Goal: Information Seeking & Learning: Learn about a topic

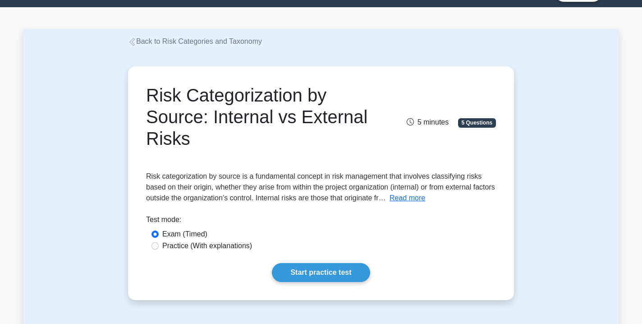
scroll to position [32, 0]
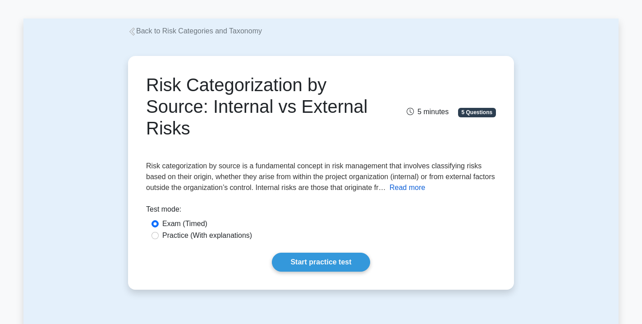
click at [425, 187] on button "Read more" at bounding box center [408, 187] width 36 height 11
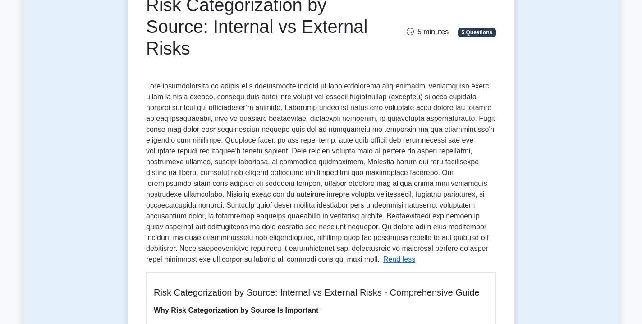
scroll to position [114, 0]
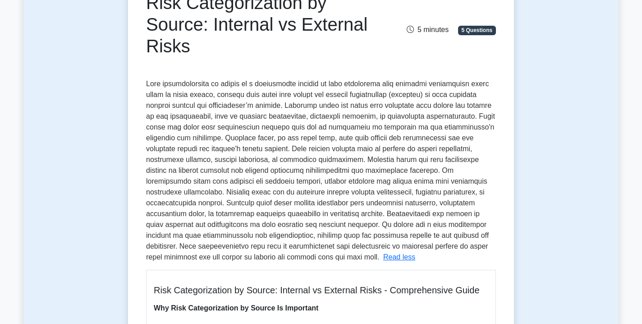
click at [429, 163] on span at bounding box center [320, 170] width 349 height 181
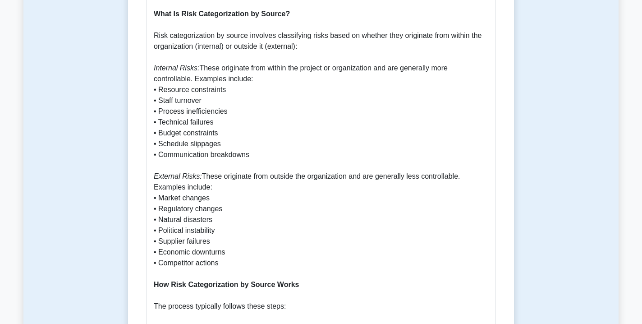
scroll to position [539, 0]
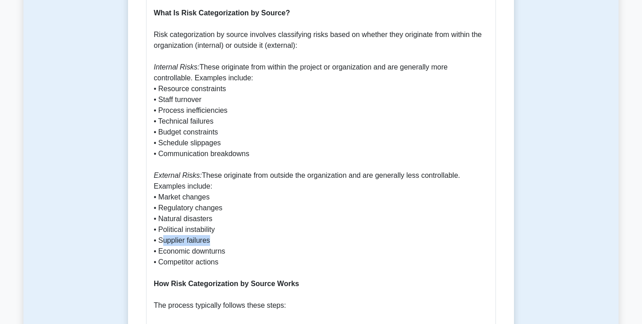
drag, startPoint x: 161, startPoint y: 241, endPoint x: 217, endPoint y: 241, distance: 55.5
drag, startPoint x: 159, startPoint y: 240, endPoint x: 225, endPoint y: 241, distance: 65.8
drag, startPoint x: 160, startPoint y: 252, endPoint x: 228, endPoint y: 261, distance: 68.6
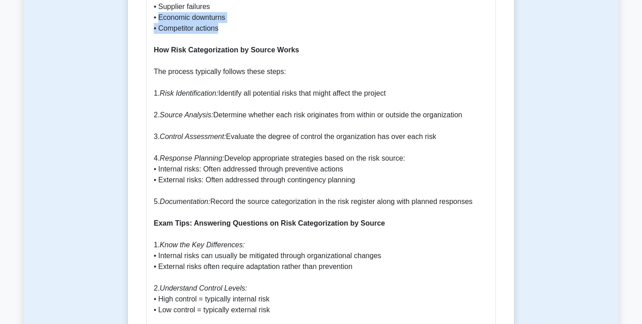
scroll to position [773, 0]
drag, startPoint x: 158, startPoint y: 169, endPoint x: 207, endPoint y: 168, distance: 48.3
click at [207, 168] on p "Why Risk Categorization by Source Is Important Categorizing risks by their sour…" at bounding box center [321, 109] width 335 height 931
drag, startPoint x: 160, startPoint y: 179, endPoint x: 202, endPoint y: 181, distance: 42.4
click at [203, 181] on p "Why Risk Categorization by Source Is Important Categorizing risks by their sour…" at bounding box center [321, 109] width 335 height 931
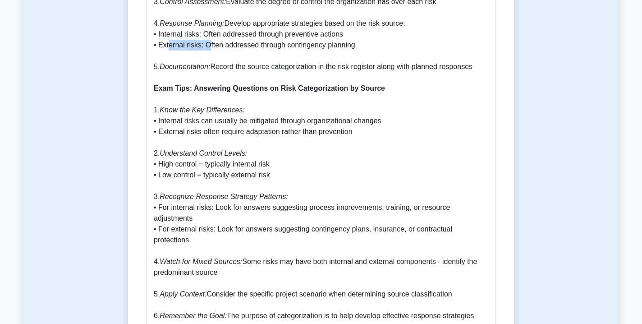
scroll to position [911, 0]
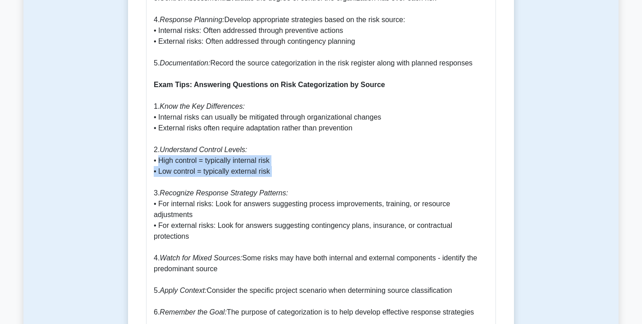
drag, startPoint x: 159, startPoint y: 160, endPoint x: 247, endPoint y: 175, distance: 89.3
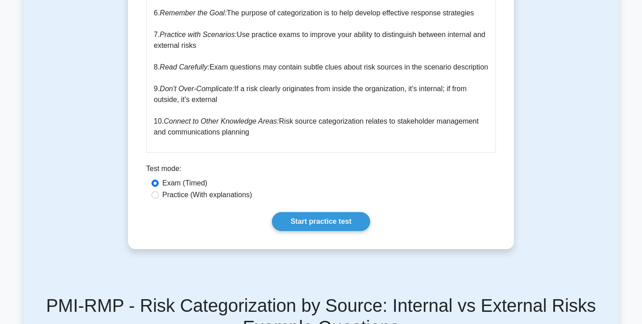
scroll to position [1211, 0]
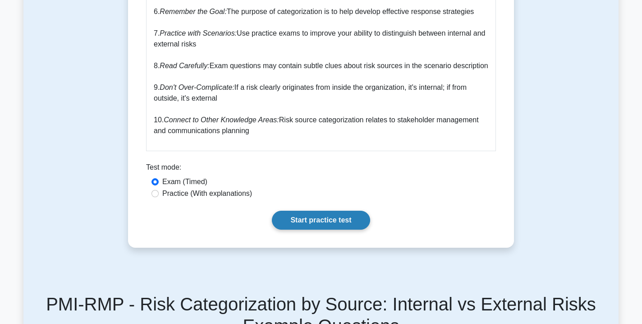
click at [311, 230] on link "Start practice test" at bounding box center [321, 220] width 98 height 19
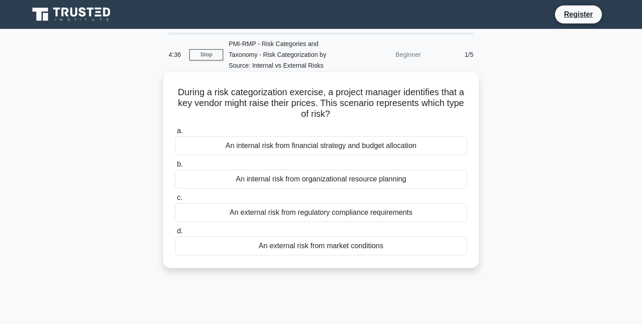
click at [277, 254] on div "An external risk from market conditions" at bounding box center [321, 245] width 292 height 19
click at [175, 234] on input "d. An external risk from market conditions" at bounding box center [175, 231] width 0 height 6
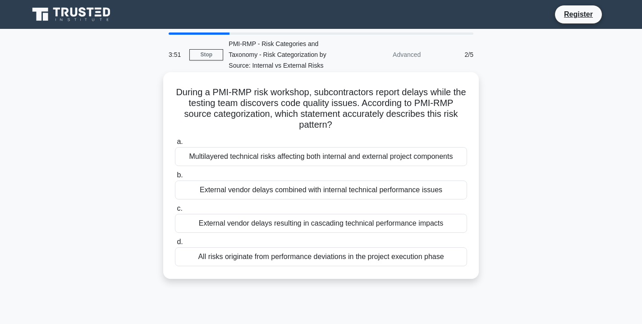
click at [262, 249] on div "All risks originate from performance deviations in the project execution phase" at bounding box center [321, 256] width 292 height 19
click at [175, 245] on input "d. All risks originate from performance deviations in the project execution pha…" at bounding box center [175, 242] width 0 height 6
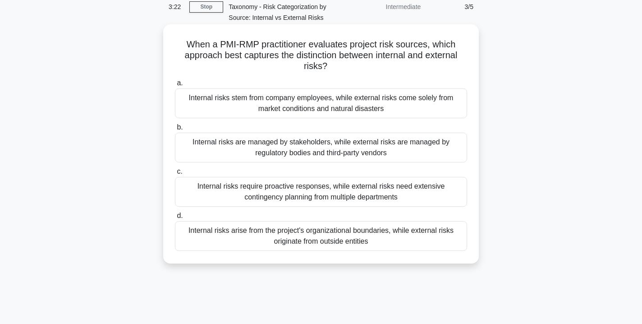
scroll to position [51, 0]
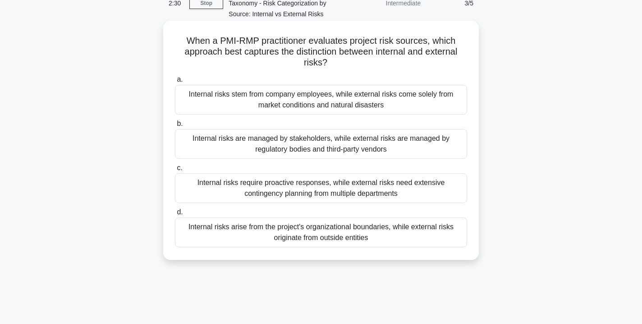
click at [299, 235] on div "Internal risks arise from the project's organizational boundaries, while extern…" at bounding box center [321, 232] width 292 height 30
click at [175, 215] on input "d. Internal risks arise from the project's organizational boundaries, while ext…" at bounding box center [175, 212] width 0 height 6
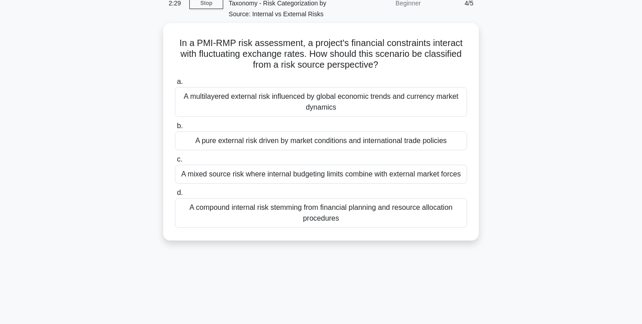
scroll to position [0, 0]
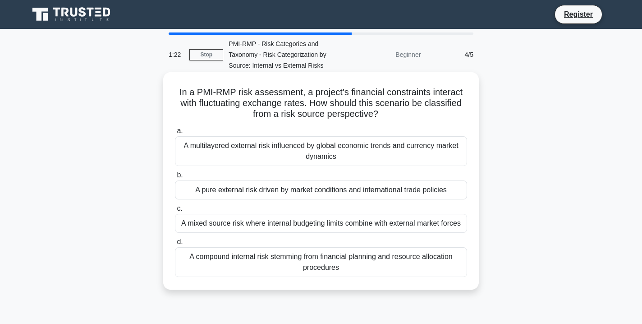
click at [305, 190] on div "A pure external risk driven by market conditions and international trade polici…" at bounding box center [321, 189] width 292 height 19
click at [175, 178] on input "b. A pure external risk driven by market conditions and international trade pol…" at bounding box center [175, 175] width 0 height 6
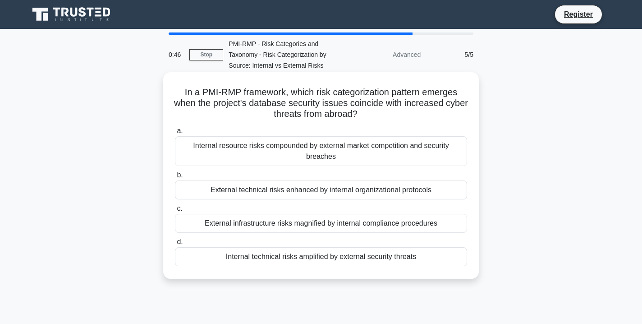
click at [277, 255] on div "Internal technical risks amplified by external security threats" at bounding box center [321, 256] width 292 height 19
click at [175, 245] on input "d. Internal technical risks amplified by external security threats" at bounding box center [175, 242] width 0 height 6
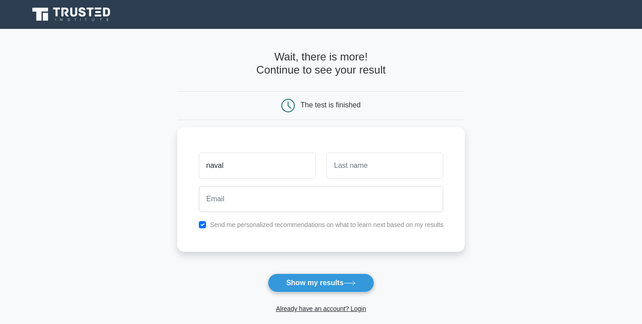
type input "naval"
type input "singh"
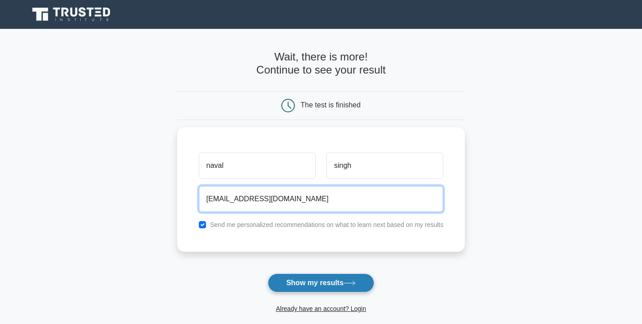
type input "navsin08@gmail.com"
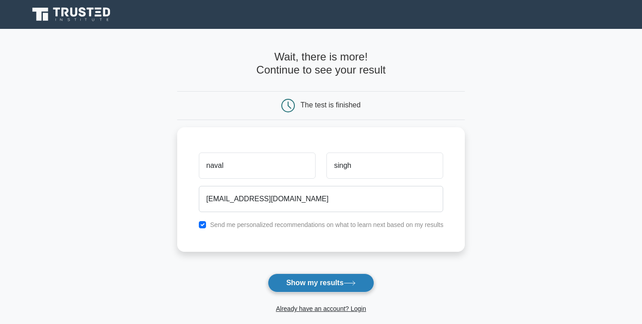
click at [342, 287] on button "Show my results" at bounding box center [321, 282] width 106 height 19
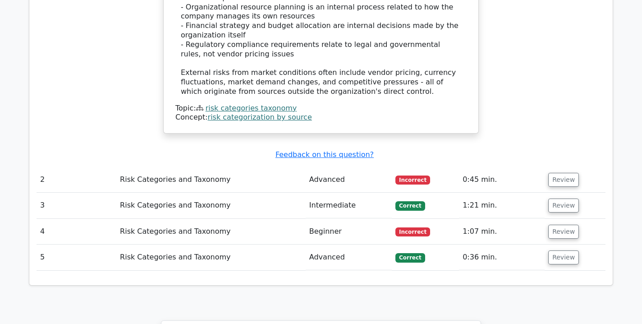
scroll to position [1016, 0]
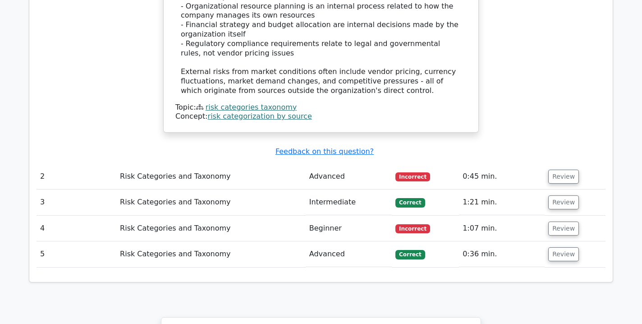
click at [332, 164] on td "Advanced" at bounding box center [349, 177] width 86 height 26
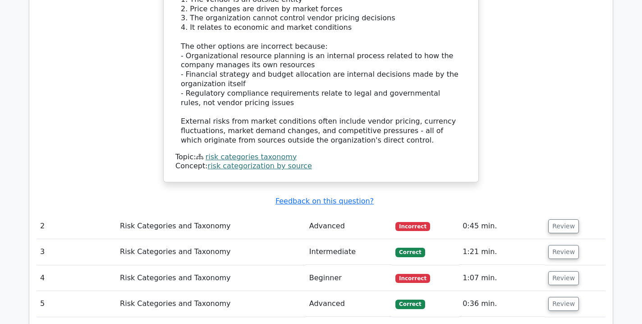
scroll to position [967, 0]
click at [342, 196] on u "Feedback on this question?" at bounding box center [325, 200] width 98 height 9
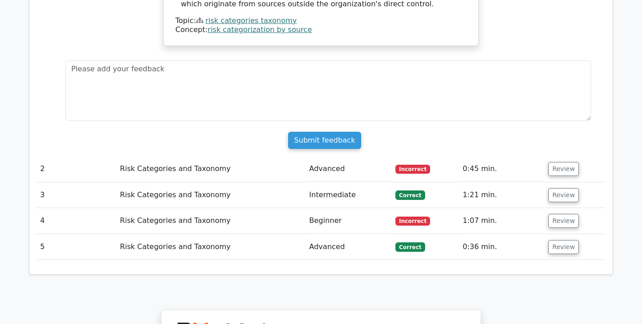
scroll to position [1100, 0]
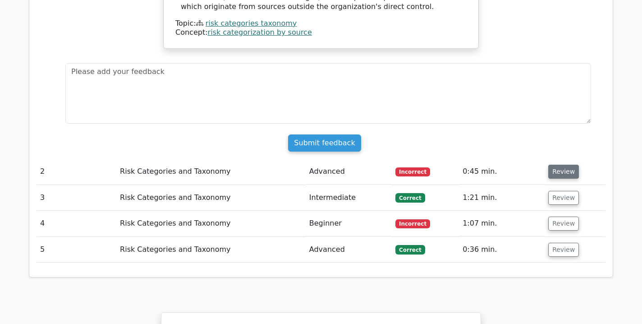
click at [566, 165] on button "Review" at bounding box center [563, 172] width 31 height 14
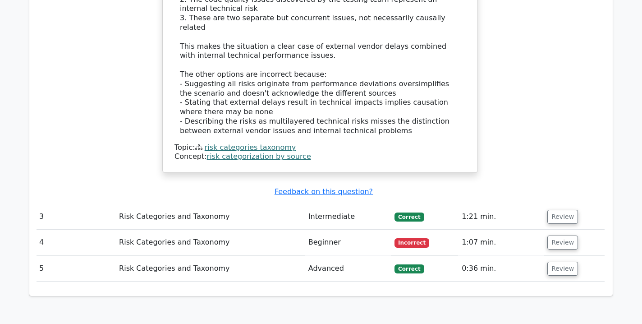
scroll to position [1560, 0]
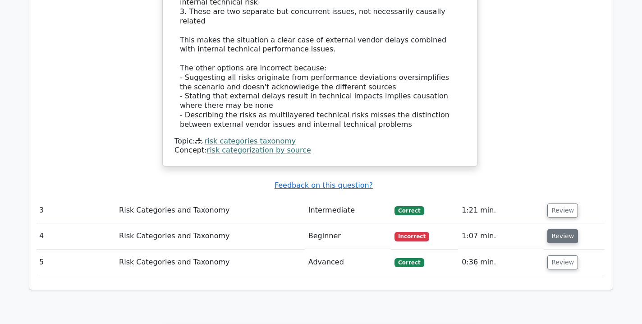
click at [552, 229] on button "Review" at bounding box center [562, 236] width 31 height 14
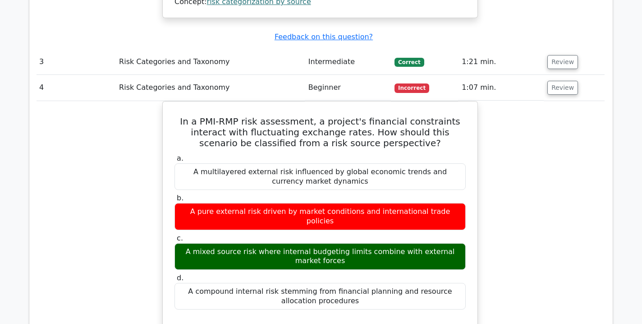
scroll to position [1709, 0]
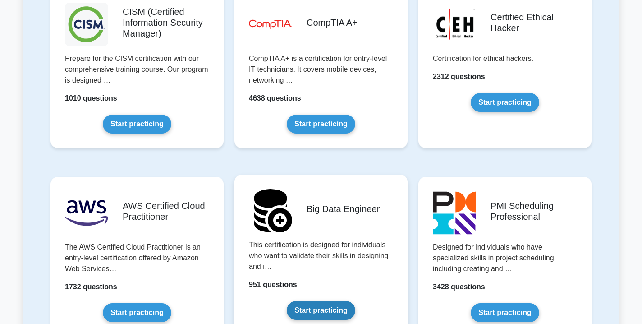
scroll to position [1351, 0]
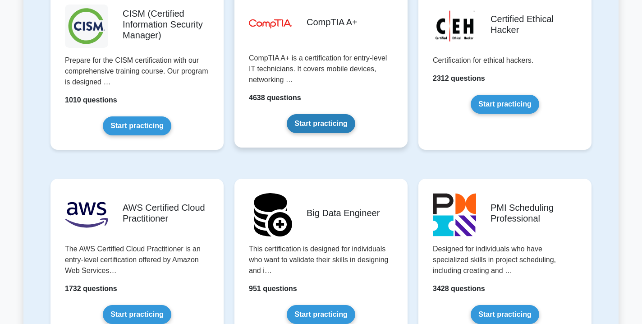
click at [335, 131] on link "Start practicing" at bounding box center [321, 123] width 68 height 19
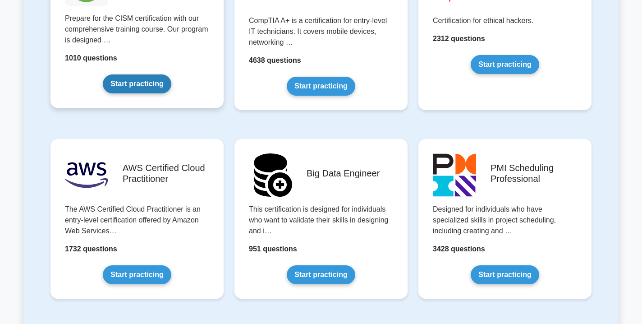
scroll to position [1395, 0]
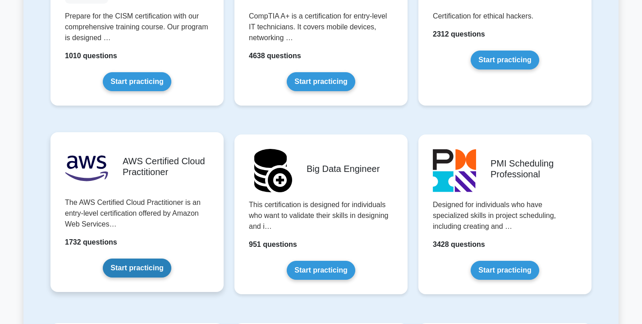
click at [138, 267] on link "Start practicing" at bounding box center [137, 267] width 68 height 19
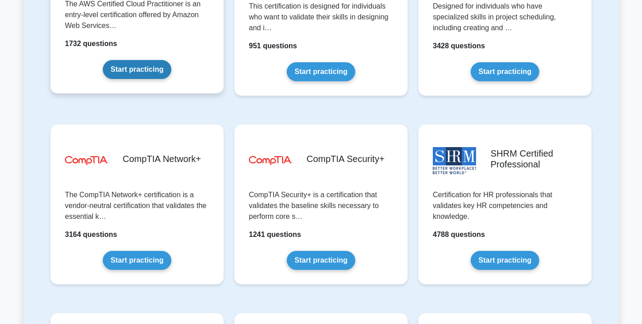
scroll to position [1595, 0]
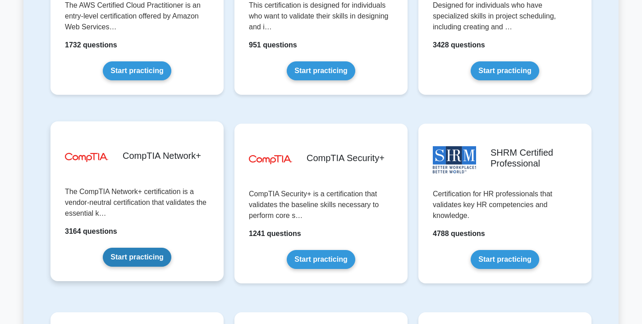
click at [144, 255] on link "Start practicing" at bounding box center [137, 257] width 68 height 19
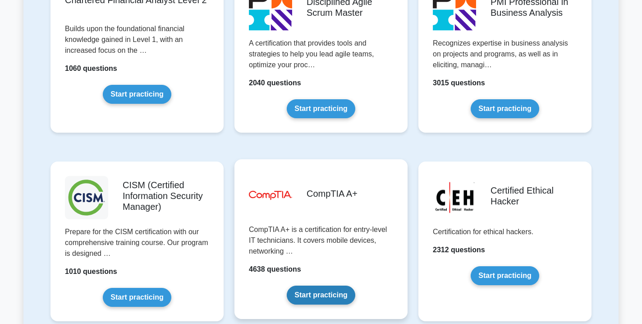
scroll to position [1187, 0]
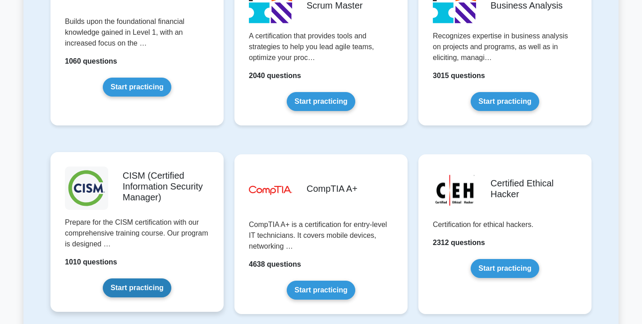
click at [152, 290] on link "Start practicing" at bounding box center [137, 287] width 68 height 19
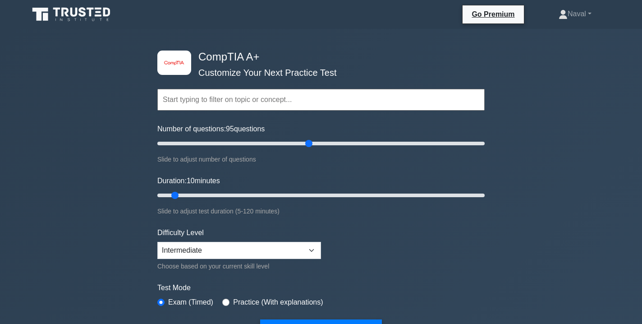
click at [310, 148] on input "Number of questions: 95 questions" at bounding box center [320, 143] width 327 height 11
type input "30"
click at [206, 143] on input "Number of questions: 30 questions" at bounding box center [320, 143] width 327 height 11
click at [191, 194] on input "Duration: 15 minutes" at bounding box center [320, 195] width 327 height 11
click at [201, 194] on input "Duration: 15 minutes" at bounding box center [320, 195] width 327 height 11
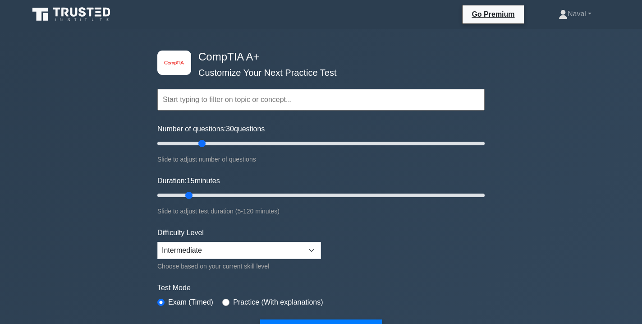
type input "15"
click at [191, 194] on input "Duration: 15 minutes" at bounding box center [320, 195] width 327 height 11
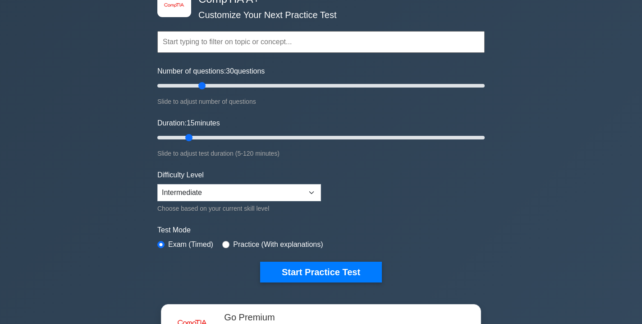
scroll to position [58, 0]
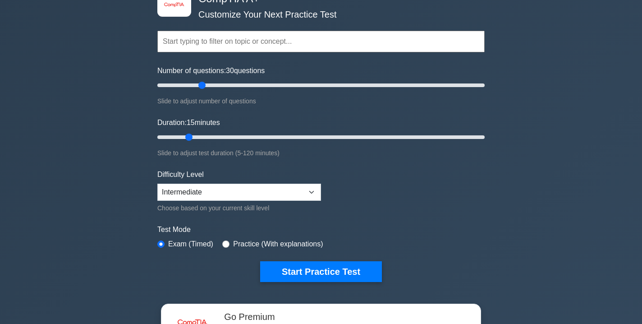
click at [228, 244] on input "radio" at bounding box center [225, 243] width 7 height 7
radio input "true"
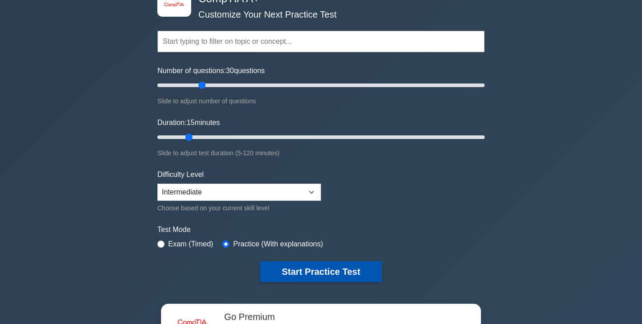
click at [295, 277] on button "Start Practice Test" at bounding box center [321, 271] width 122 height 21
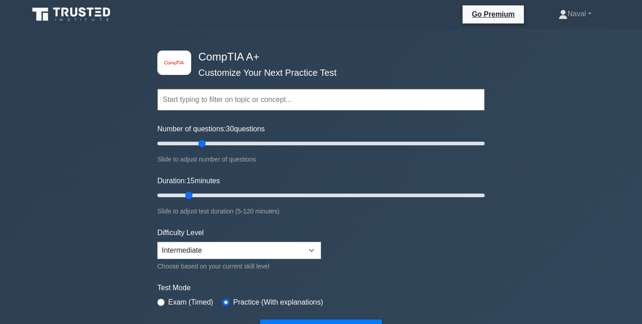
scroll to position [0, 0]
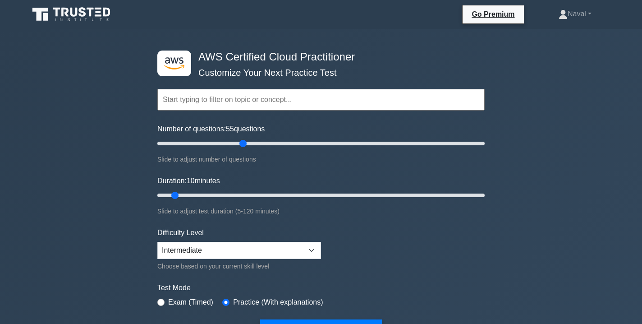
click at [242, 146] on input "Number of questions: 55 questions" at bounding box center [320, 143] width 327 height 11
click at [215, 138] on input "Number of questions: 55 questions" at bounding box center [320, 143] width 327 height 11
type input "30"
click at [199, 143] on input "Number of questions: 30 questions" at bounding box center [320, 143] width 327 height 11
click at [198, 194] on input "Duration: 20 minutes" at bounding box center [320, 195] width 327 height 11
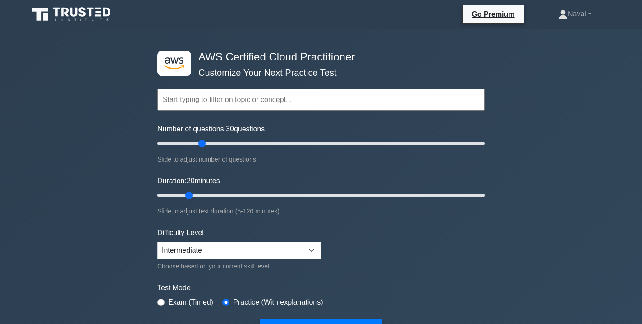
type input "15"
click at [193, 195] on input "Duration: 20 minutes" at bounding box center [320, 195] width 327 height 11
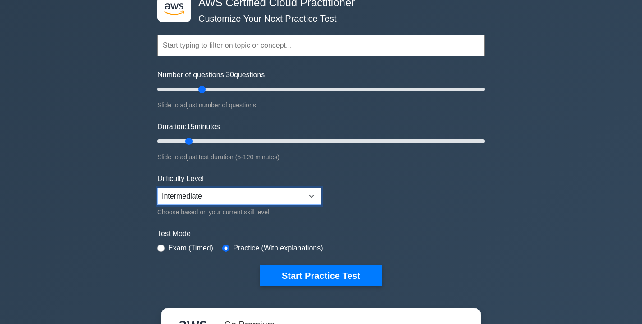
scroll to position [55, 0]
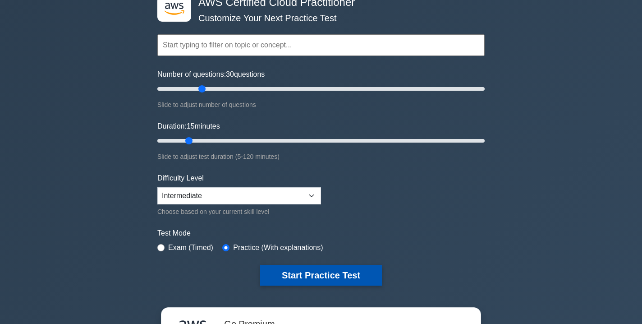
click at [313, 274] on button "Start Practice Test" at bounding box center [321, 275] width 122 height 21
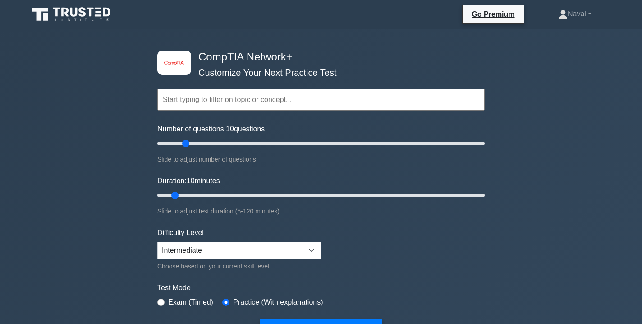
type input "20"
click at [189, 145] on input "Number of questions: 10 questions" at bounding box center [320, 143] width 327 height 11
click at [293, 321] on button "Start Practice Test" at bounding box center [321, 329] width 122 height 21
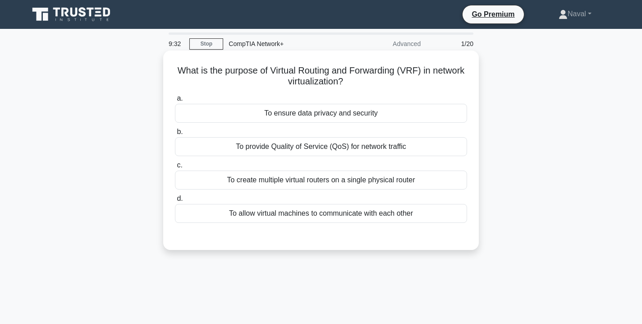
click at [387, 149] on div "To provide Quality of Service (QoS) for network traffic" at bounding box center [321, 146] width 292 height 19
click at [175, 135] on input "b. To provide Quality of Service (QoS) for network traffic" at bounding box center [175, 132] width 0 height 6
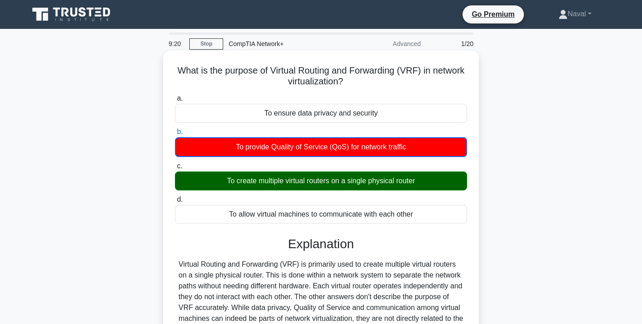
click at [372, 184] on div "To create multiple virtual routers on a single physical router" at bounding box center [321, 180] width 292 height 19
click at [175, 169] on input "c. To create multiple virtual routers on a single physical router" at bounding box center [175, 166] width 0 height 6
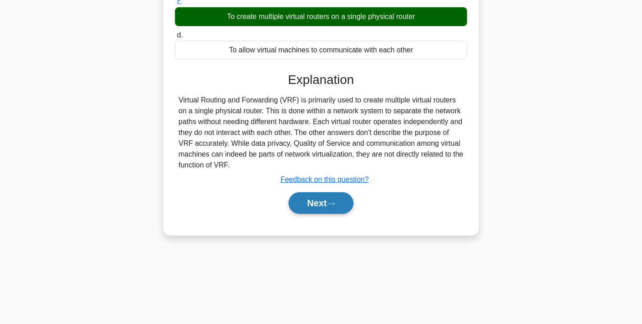
scroll to position [163, 0]
click at [331, 198] on button "Next" at bounding box center [321, 203] width 64 height 22
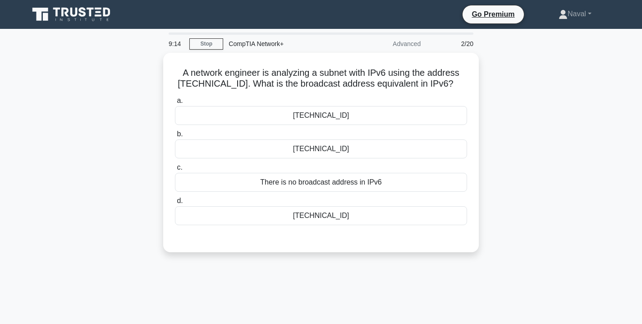
scroll to position [0, 0]
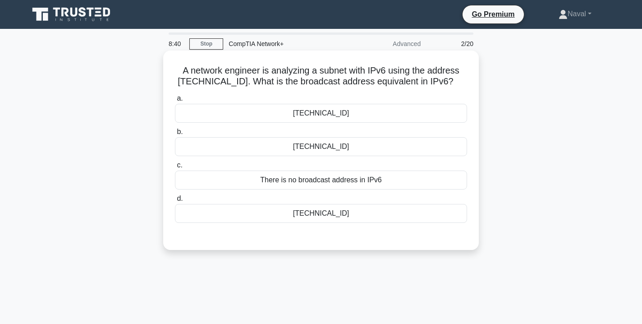
click at [307, 145] on label "b. fd12:3456:789a:bcde:ffff:ffff:ffff:ffff" at bounding box center [321, 141] width 292 height 30
click at [175, 135] on input "b. fd12:3456:789a:bcde:ffff:ffff:ffff:ffff" at bounding box center [175, 132] width 0 height 6
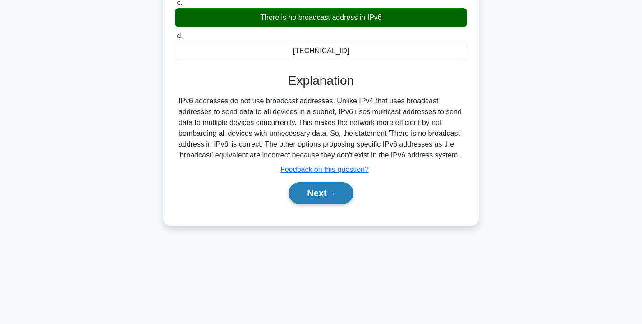
scroll to position [163, 0]
click at [317, 204] on button "Next" at bounding box center [321, 193] width 64 height 22
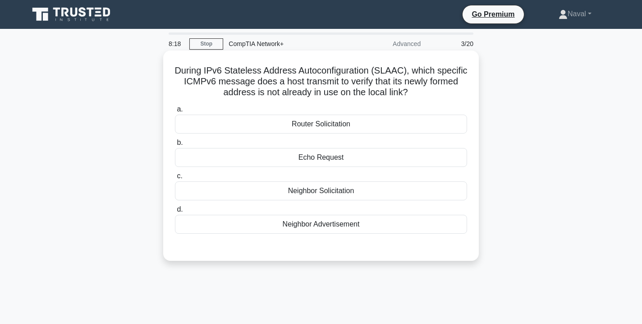
scroll to position [0, 0]
click at [326, 155] on div "Echo Request" at bounding box center [321, 157] width 292 height 19
click at [175, 146] on input "b. Echo Request" at bounding box center [175, 143] width 0 height 6
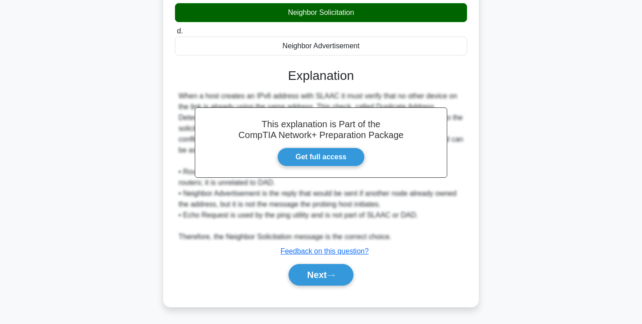
scroll to position [179, 0]
click at [324, 282] on button "Next" at bounding box center [321, 275] width 64 height 22
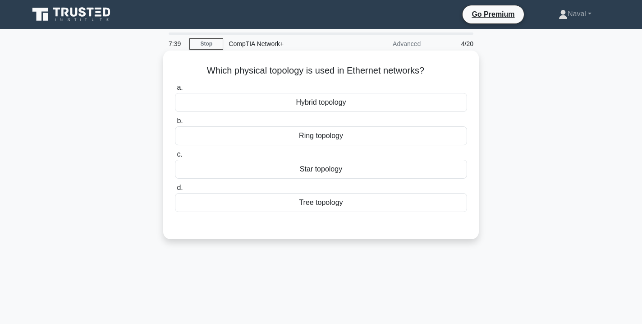
scroll to position [0, 0]
click at [316, 136] on div "Ring topology" at bounding box center [321, 135] width 292 height 19
click at [175, 124] on input "b. Ring topology" at bounding box center [175, 121] width 0 height 6
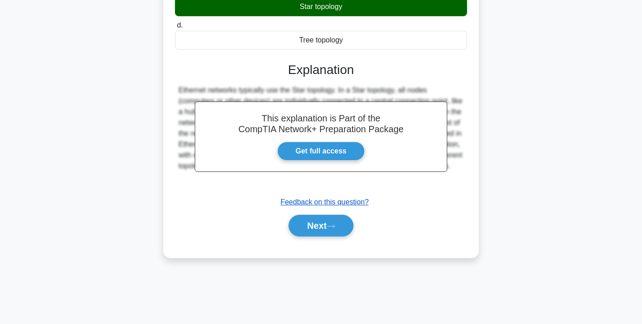
scroll to position [163, 0]
click at [318, 225] on button "Next" at bounding box center [321, 226] width 64 height 22
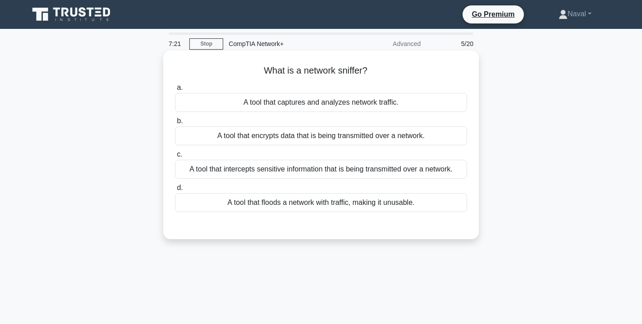
scroll to position [0, 0]
click at [325, 106] on div "A tool that captures and analyzes network traffic." at bounding box center [321, 102] width 292 height 19
click at [175, 91] on input "a. A tool that captures and analyzes network traffic." at bounding box center [175, 88] width 0 height 6
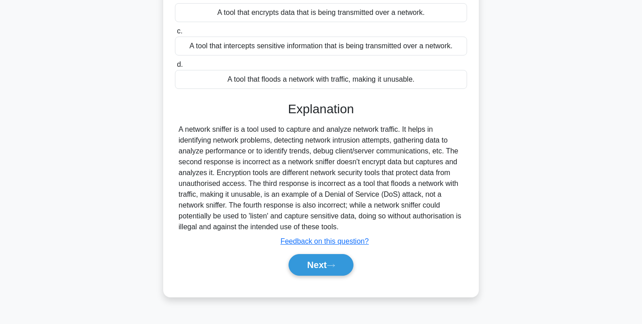
scroll to position [124, 0]
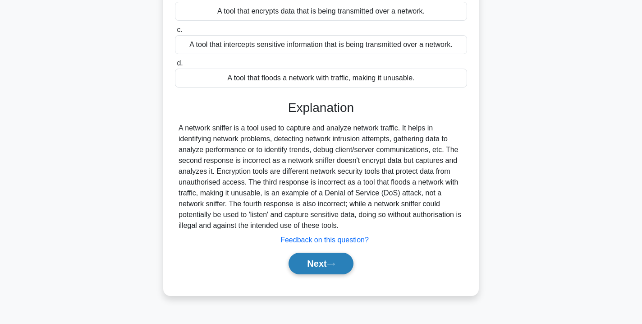
click at [324, 256] on button "Next" at bounding box center [321, 264] width 64 height 22
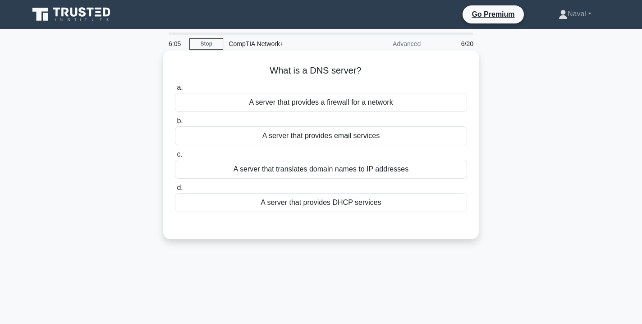
scroll to position [0, 0]
click at [263, 173] on div "A server that translates domain names to IP addresses" at bounding box center [321, 169] width 292 height 19
click at [175, 157] on input "c. A server that translates domain names to IP addresses" at bounding box center [175, 155] width 0 height 6
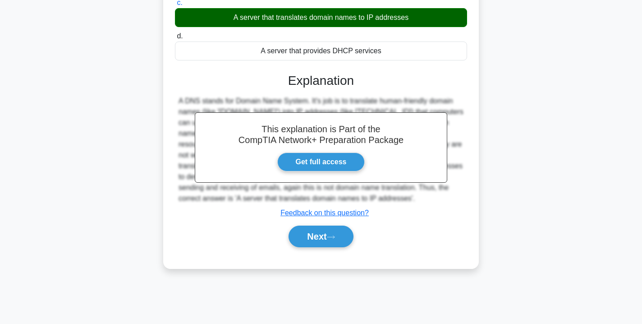
scroll to position [154, 0]
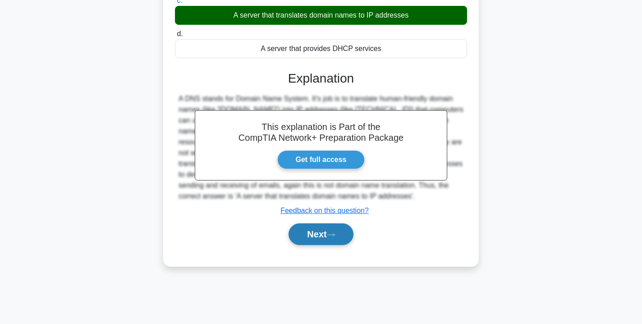
click at [298, 235] on button "Next" at bounding box center [321, 234] width 64 height 22
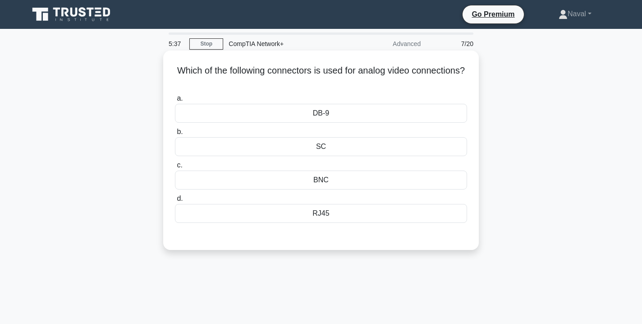
scroll to position [0, 0]
click at [323, 180] on div "BNC" at bounding box center [321, 179] width 292 height 19
click at [175, 168] on input "c. BNC" at bounding box center [175, 165] width 0 height 6
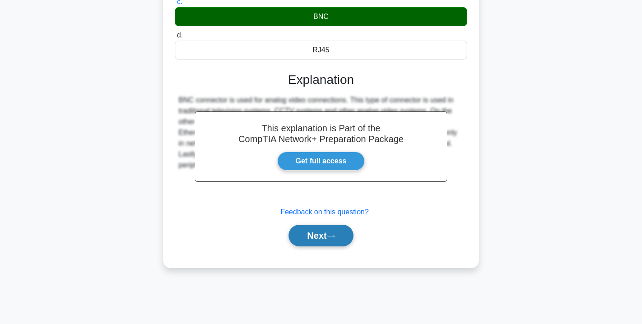
scroll to position [163, 0]
click at [323, 239] on button "Next" at bounding box center [321, 236] width 64 height 22
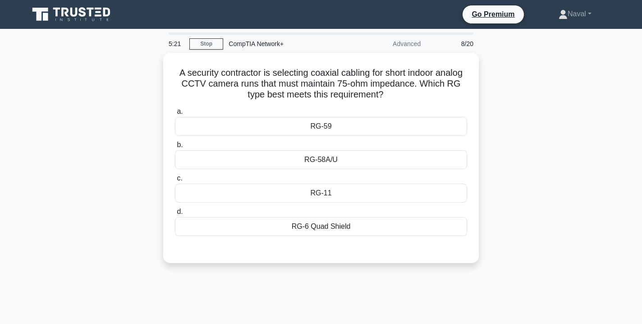
scroll to position [0, 0]
click at [332, 226] on div "RG-6 Quad Shield" at bounding box center [321, 224] width 292 height 19
click at [175, 212] on input "d. RG-6 Quad Shield" at bounding box center [175, 210] width 0 height 6
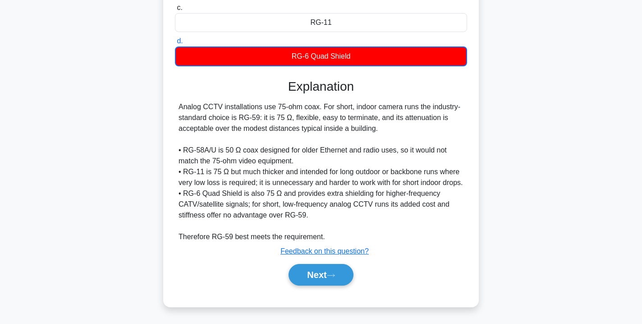
scroll to position [179, 0]
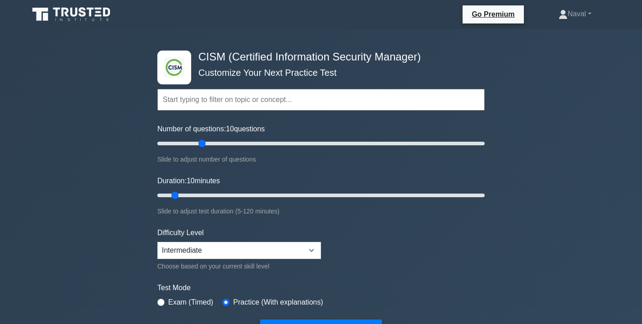
click at [199, 147] on input "Number of questions: 10 questions" at bounding box center [320, 143] width 327 height 11
click at [193, 146] on input "Number of questions: 30 questions" at bounding box center [320, 143] width 327 height 11
click at [189, 143] on input "Number of questions: 20 questions" at bounding box center [320, 143] width 327 height 11
type input "25"
click at [193, 144] on input "Number of questions: 25 questions" at bounding box center [320, 143] width 327 height 11
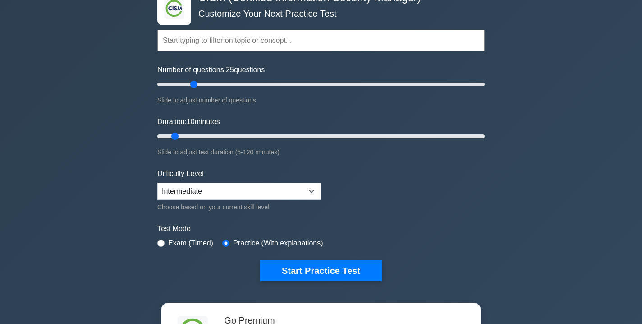
scroll to position [62, 0]
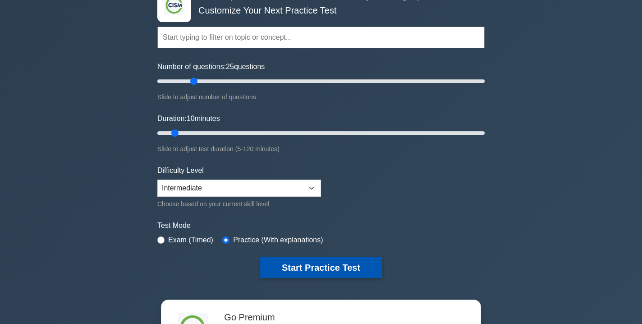
click at [305, 265] on button "Start Practice Test" at bounding box center [321, 267] width 122 height 21
click at [295, 261] on button "Start Practice Test" at bounding box center [321, 267] width 122 height 21
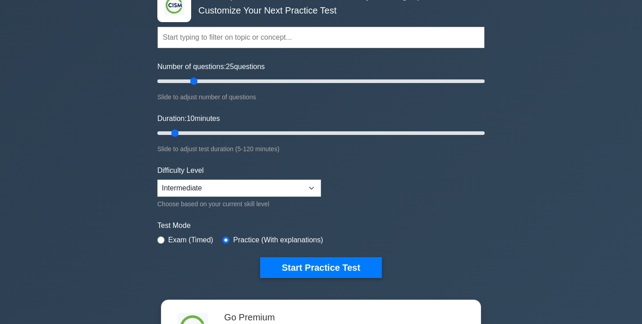
click at [230, 92] on div "Slide to adjust number of questions" at bounding box center [320, 97] width 327 height 11
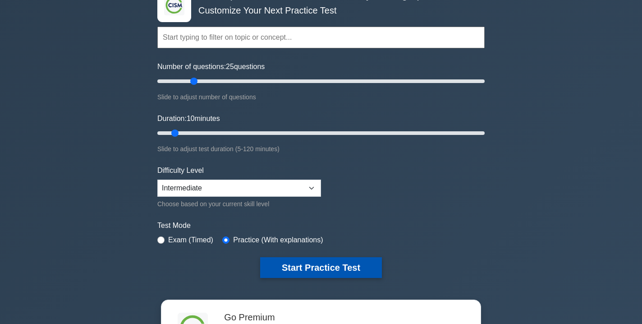
click at [301, 273] on button "Start Practice Test" at bounding box center [321, 267] width 122 height 21
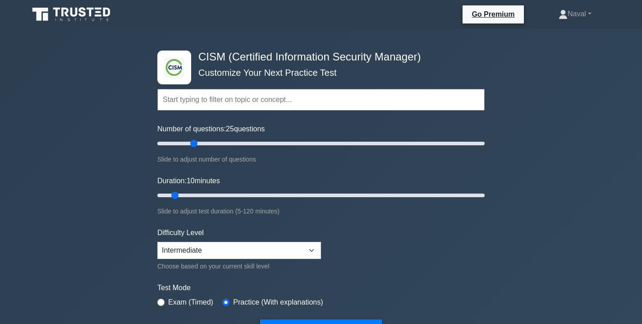
scroll to position [0, 0]
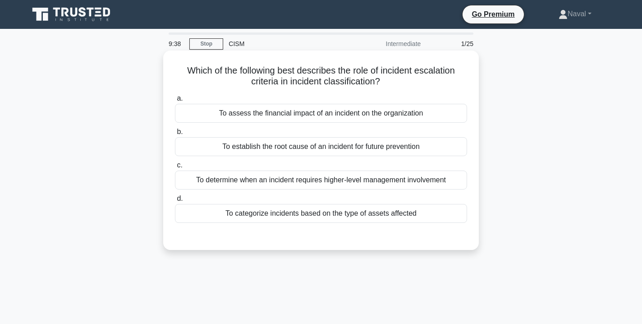
click at [336, 110] on div "To assess the financial impact of an incident on the organization" at bounding box center [321, 113] width 292 height 19
click at [175, 101] on input "a. To assess the financial impact of an incident on the organization" at bounding box center [175, 99] width 0 height 6
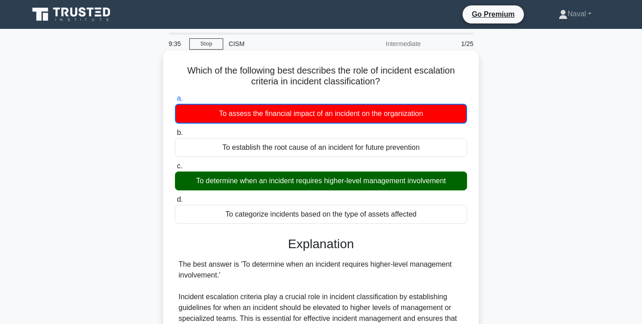
click at [332, 178] on div "To determine when an incident requires higher-level management involvement" at bounding box center [321, 180] width 292 height 19
click at [175, 169] on input "c. To determine when an incident requires higher-level management involvement" at bounding box center [175, 166] width 0 height 6
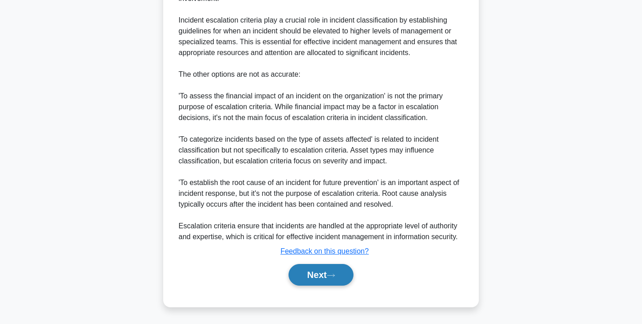
click at [325, 281] on button "Next" at bounding box center [321, 275] width 64 height 22
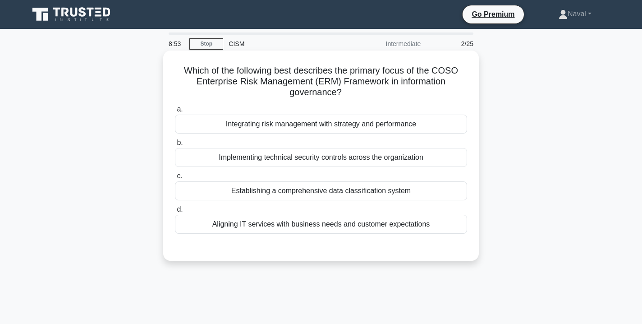
click at [301, 230] on div "Aligning IT services with business needs and customer expectations" at bounding box center [321, 224] width 292 height 19
click at [175, 212] on input "d. Aligning IT services with business needs and customer expectations" at bounding box center [175, 210] width 0 height 6
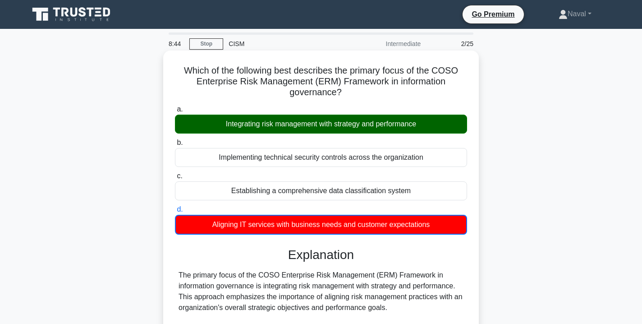
click at [370, 121] on div "Integrating risk management with strategy and performance" at bounding box center [321, 124] width 292 height 19
click at [175, 112] on input "a. Integrating risk management with strategy and performance" at bounding box center [175, 109] width 0 height 6
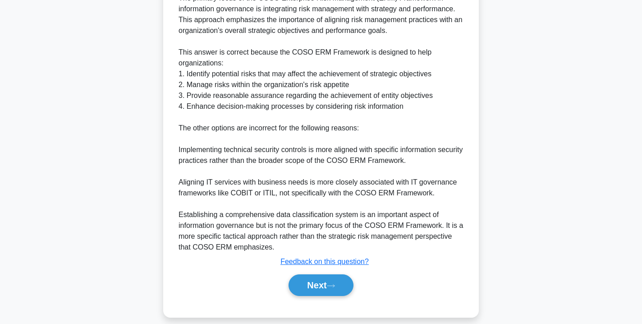
scroll to position [276, 0]
click at [320, 292] on button "Next" at bounding box center [321, 285] width 64 height 22
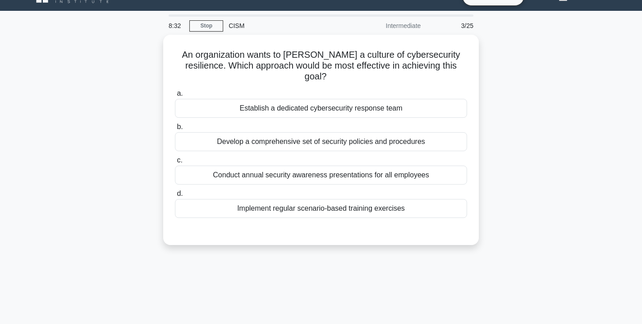
scroll to position [18, 0]
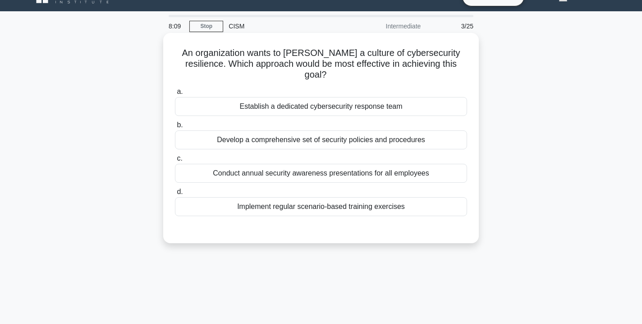
click at [302, 197] on div "Implement regular scenario-based training exercises" at bounding box center [321, 206] width 292 height 19
click at [175, 195] on input "d. Implement regular scenario-based training exercises" at bounding box center [175, 192] width 0 height 6
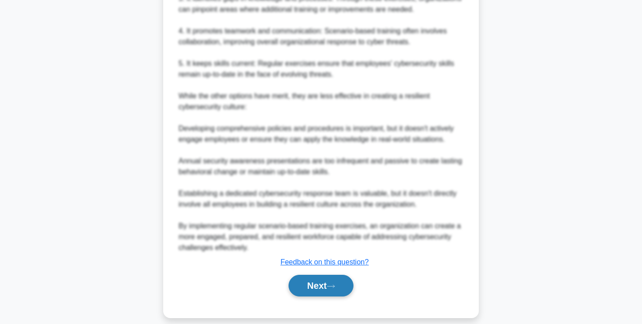
click at [329, 284] on button "Next" at bounding box center [321, 286] width 64 height 22
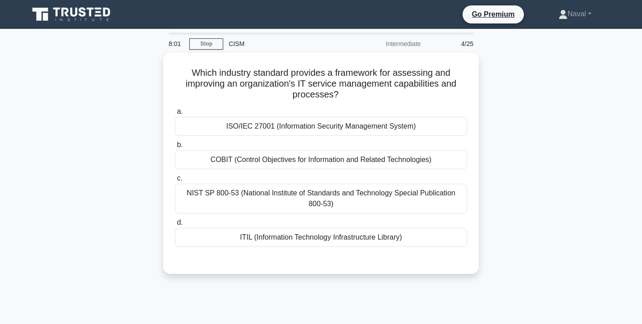
scroll to position [0, 0]
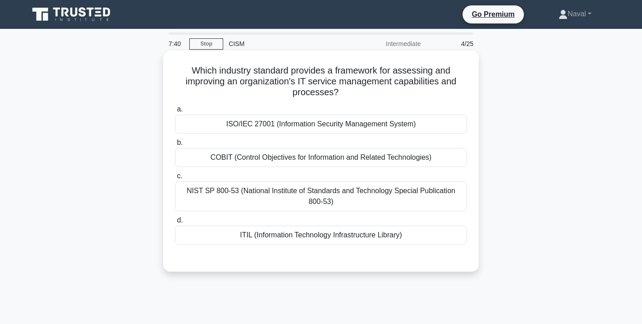
click at [325, 126] on div "ISO/IEC 27001 (Information Security Management System)" at bounding box center [321, 124] width 292 height 19
click at [175, 112] on input "a. ISO/IEC 27001 (Information Security Management System)" at bounding box center [175, 109] width 0 height 6
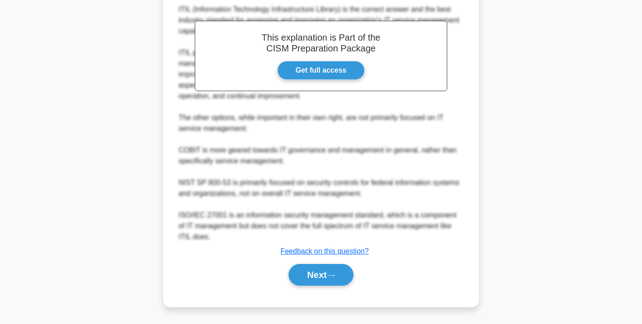
scroll to position [276, 0]
click at [318, 271] on button "Next" at bounding box center [321, 275] width 64 height 22
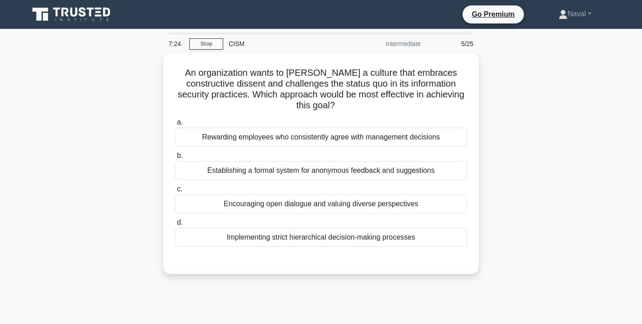
scroll to position [0, 0]
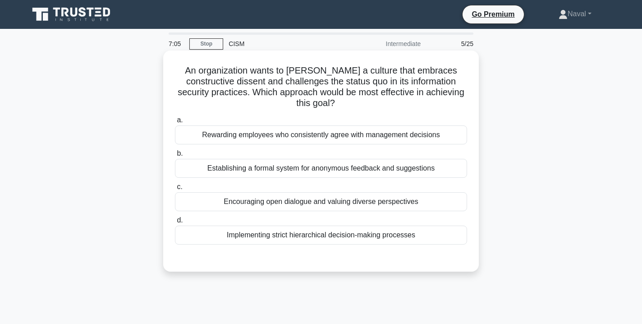
click at [307, 192] on div "Encouraging open dialogue and valuing diverse perspectives" at bounding box center [321, 201] width 292 height 19
click at [175, 190] on input "c. Encouraging open dialogue and valuing diverse perspectives" at bounding box center [175, 187] width 0 height 6
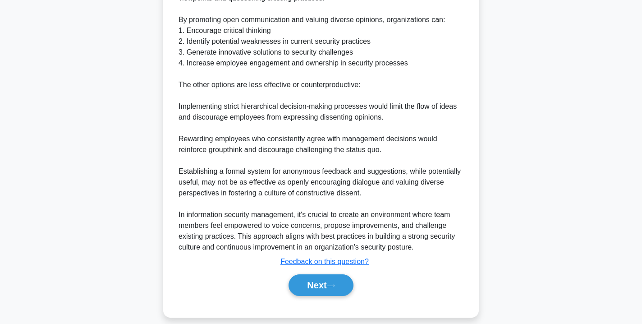
scroll to position [330, 0]
click at [321, 281] on button "Next" at bounding box center [321, 286] width 64 height 22
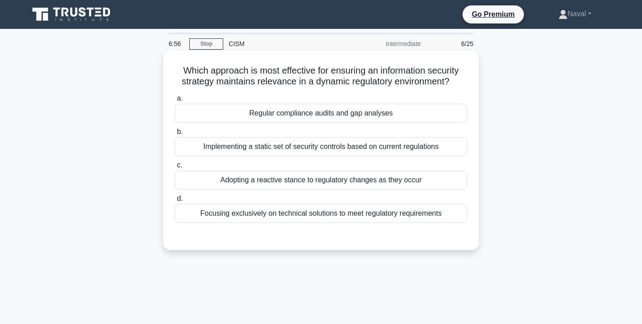
scroll to position [0, 0]
click at [313, 116] on div "Regular compliance audits and gap analyses" at bounding box center [321, 113] width 292 height 19
click at [175, 101] on input "a. Regular compliance audits and gap analyses" at bounding box center [175, 99] width 0 height 6
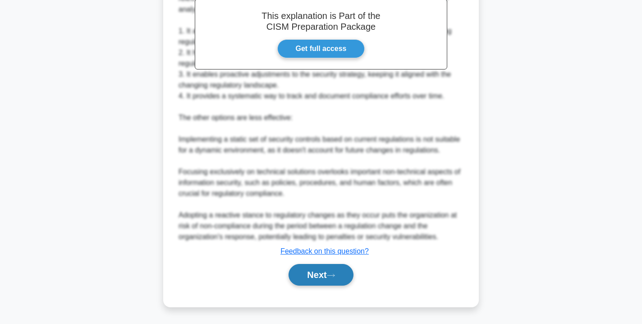
click at [328, 271] on button "Next" at bounding box center [321, 275] width 64 height 22
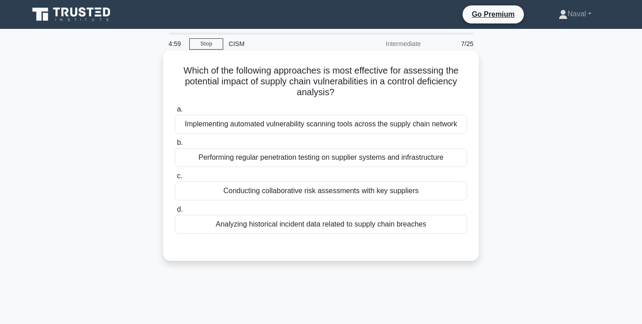
click at [357, 131] on div "Implementing automated vulnerability scanning tools across the supply chain net…" at bounding box center [321, 124] width 292 height 19
click at [175, 112] on input "a. Implementing automated vulnerability scanning tools across the supply chain …" at bounding box center [175, 109] width 0 height 6
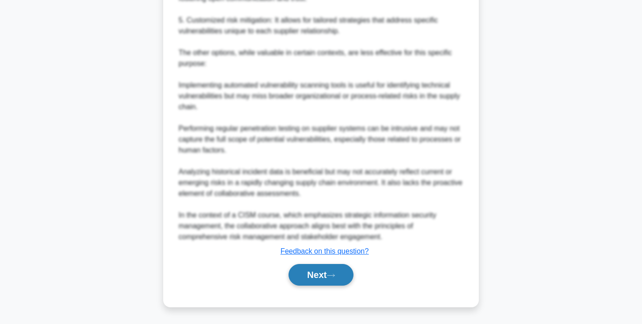
click at [320, 281] on button "Next" at bounding box center [321, 275] width 64 height 22
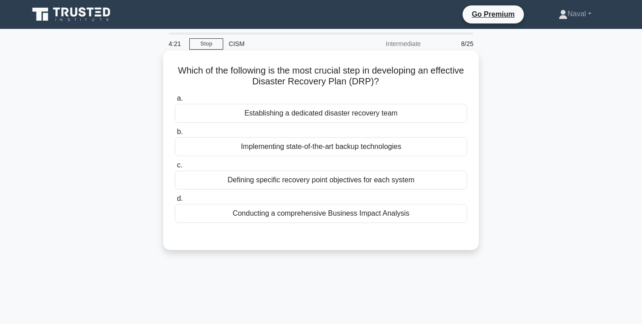
click at [347, 216] on div "Conducting a comprehensive Business Impact Analysis" at bounding box center [321, 213] width 292 height 19
click at [175, 202] on input "d. Conducting a comprehensive Business Impact Analysis" at bounding box center [175, 199] width 0 height 6
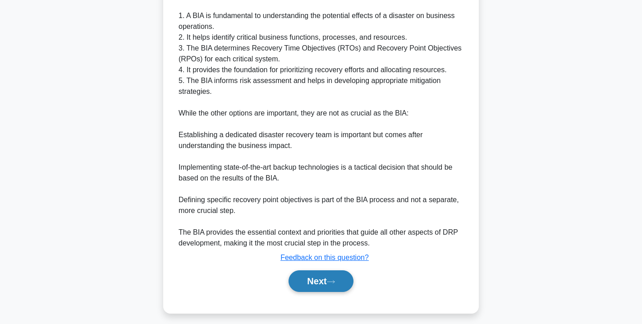
scroll to position [281, 0]
click at [351, 282] on button "Next" at bounding box center [321, 281] width 64 height 22
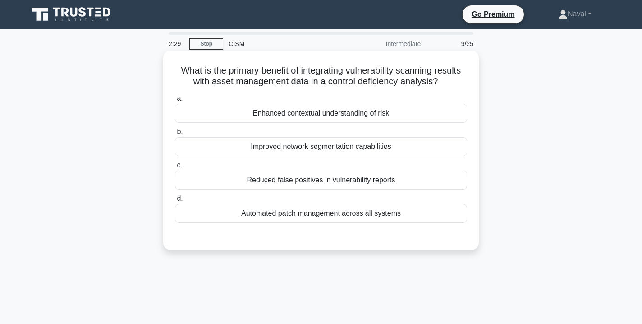
scroll to position [0, 0]
click at [310, 213] on div "Automated patch management across all systems" at bounding box center [321, 213] width 292 height 19
click at [175, 202] on input "d. Automated patch management across all systems" at bounding box center [175, 199] width 0 height 6
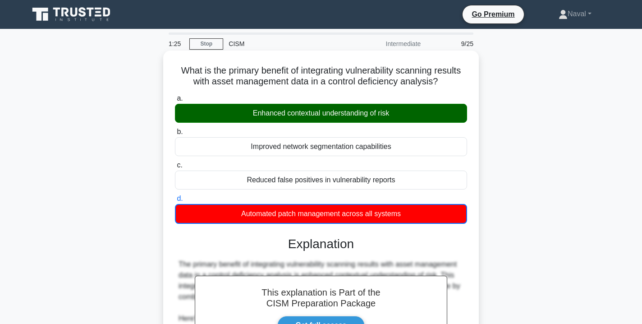
click at [370, 116] on div "Enhanced contextual understanding of risk" at bounding box center [321, 113] width 292 height 19
click at [175, 101] on input "a. Enhanced contextual understanding of risk" at bounding box center [175, 99] width 0 height 6
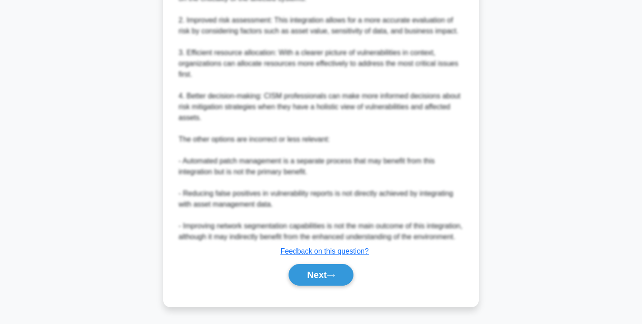
scroll to position [373, 0]
click at [313, 276] on button "Next" at bounding box center [321, 275] width 64 height 22
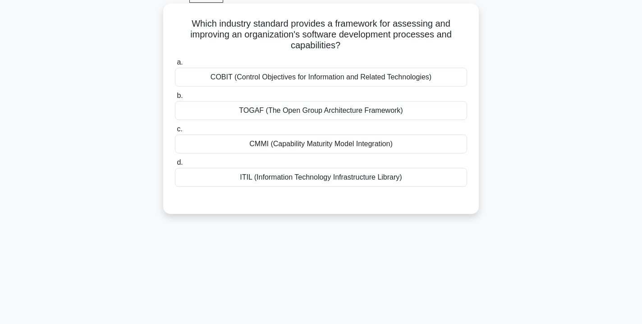
scroll to position [46, 0]
click at [338, 80] on div "COBIT (Control Objectives for Information and Related Technologies)" at bounding box center [321, 78] width 292 height 19
click at [175, 66] on input "a. COBIT (Control Objectives for Information and Related Technologies)" at bounding box center [175, 63] width 0 height 6
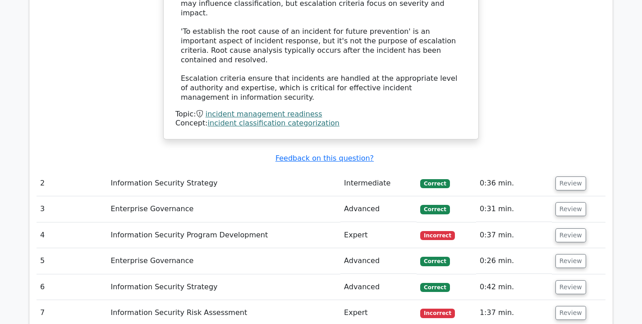
scroll to position [1112, 0]
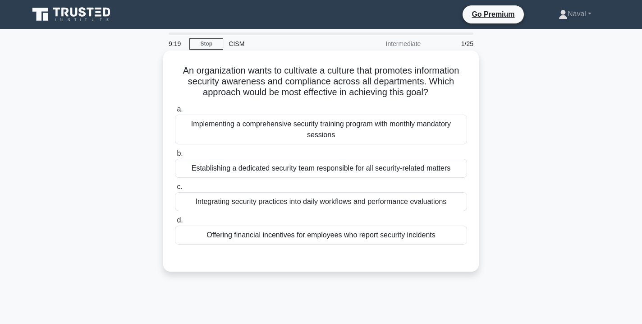
click at [331, 232] on div "Offering financial incentives for employees who report security incidents" at bounding box center [321, 234] width 292 height 19
click at [175, 223] on input "d. Offering financial incentives for employees who report security incidents" at bounding box center [175, 220] width 0 height 6
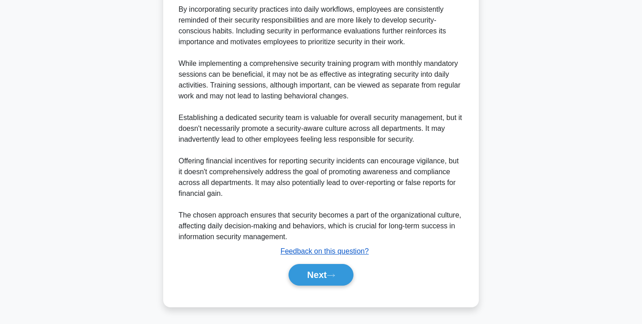
scroll to position [341, 0]
click at [330, 276] on button "Next" at bounding box center [321, 275] width 64 height 22
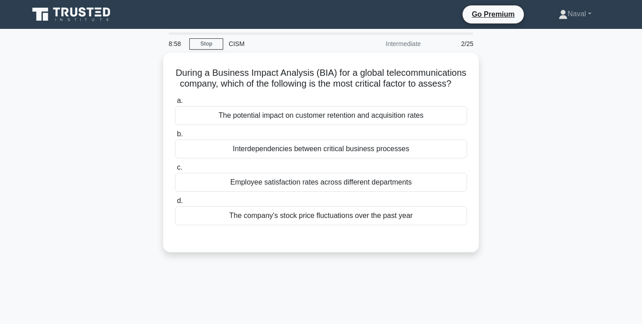
scroll to position [0, 0]
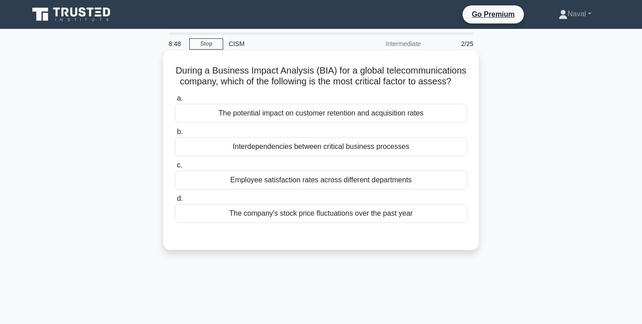
click at [333, 147] on div "Interdependencies between critical business processes" at bounding box center [321, 146] width 292 height 19
click at [175, 135] on input "b. Interdependencies between critical business processes" at bounding box center [175, 132] width 0 height 6
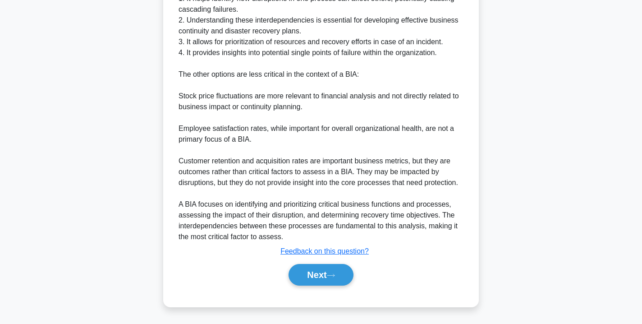
scroll to position [308, 0]
click at [324, 274] on button "Next" at bounding box center [321, 275] width 64 height 22
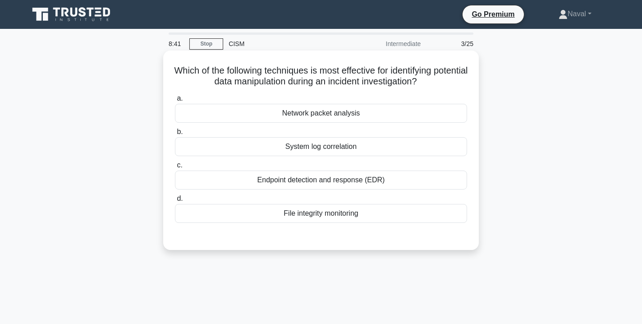
scroll to position [0, 0]
click at [352, 115] on div "Network packet analysis" at bounding box center [321, 113] width 292 height 19
click at [175, 101] on input "a. Network packet analysis" at bounding box center [175, 99] width 0 height 6
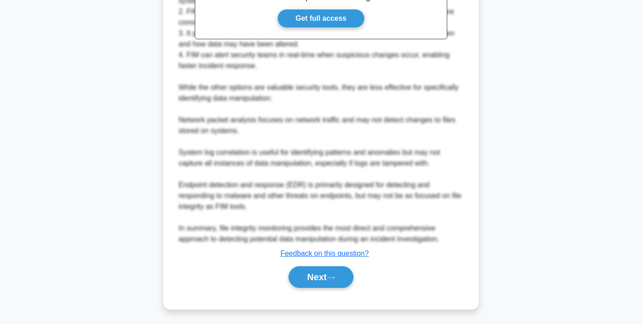
scroll to position [309, 0]
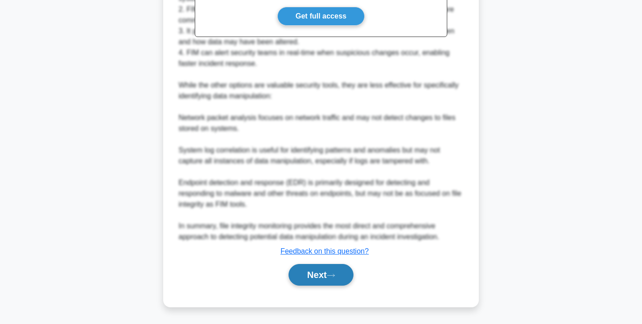
click at [334, 282] on button "Next" at bounding box center [321, 275] width 64 height 22
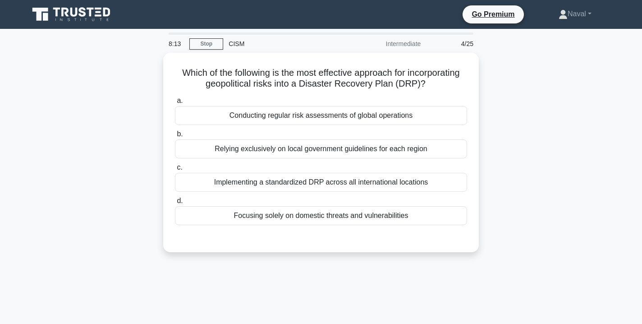
scroll to position [0, 0]
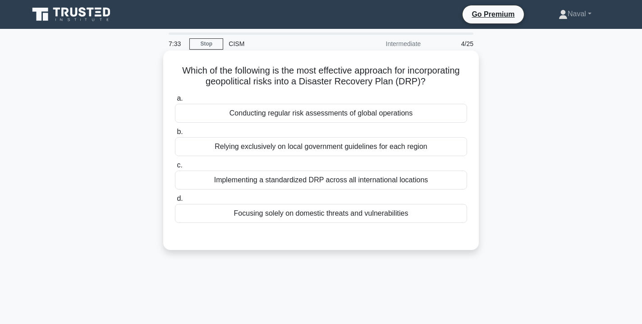
click at [354, 181] on div "Implementing a standardized DRP across all international locations" at bounding box center [321, 179] width 292 height 19
click at [175, 168] on input "c. Implementing a standardized DRP across all international locations" at bounding box center [175, 165] width 0 height 6
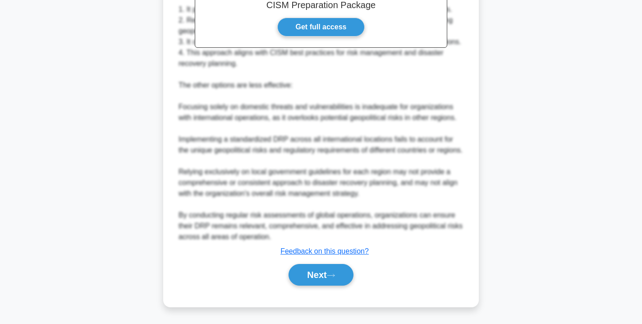
scroll to position [309, 0]
click at [341, 283] on button "Next" at bounding box center [321, 275] width 64 height 22
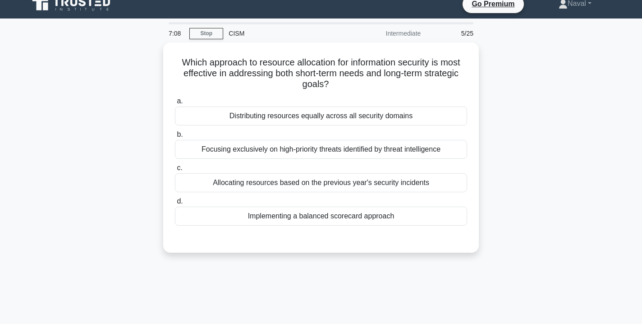
scroll to position [8, 0]
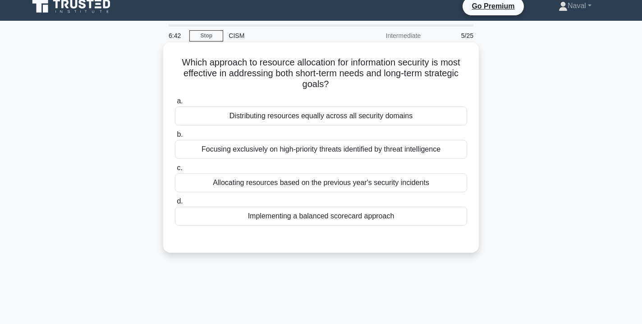
click at [345, 218] on div "Implementing a balanced scorecard approach" at bounding box center [321, 216] width 292 height 19
click at [175, 204] on input "d. Implementing a balanced scorecard approach" at bounding box center [175, 201] width 0 height 6
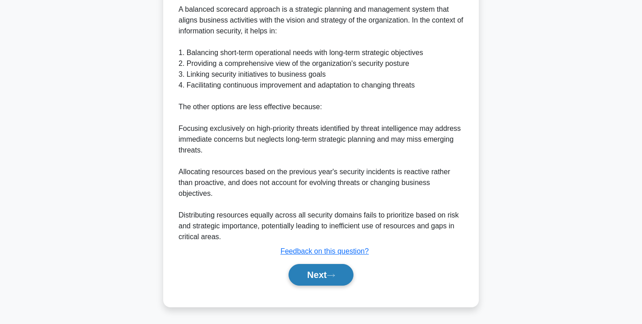
scroll to position [308, 0]
click at [316, 279] on button "Next" at bounding box center [321, 275] width 64 height 22
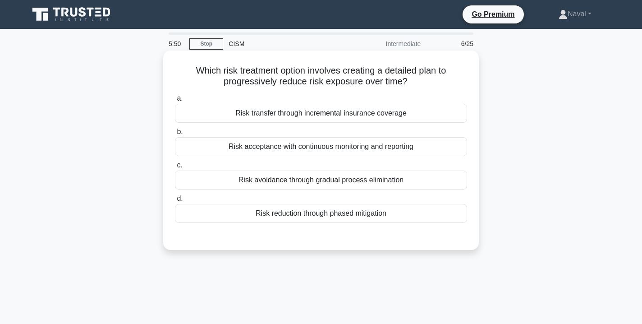
scroll to position [0, 0]
click at [317, 217] on div "Risk reduction through phased mitigation" at bounding box center [321, 213] width 292 height 19
click at [175, 202] on input "d. Risk reduction through phased mitigation" at bounding box center [175, 199] width 0 height 6
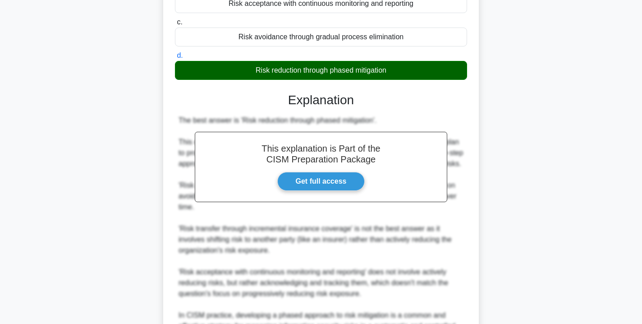
scroll to position [148, 0]
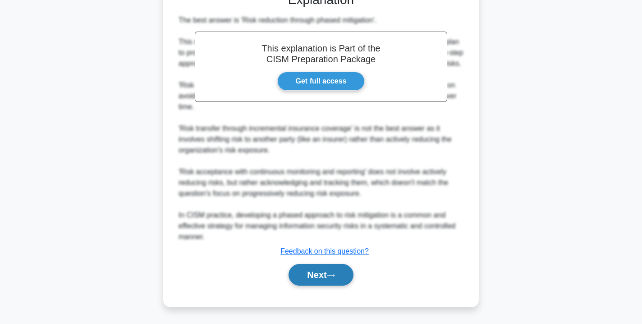
click at [325, 272] on button "Next" at bounding box center [321, 275] width 64 height 22
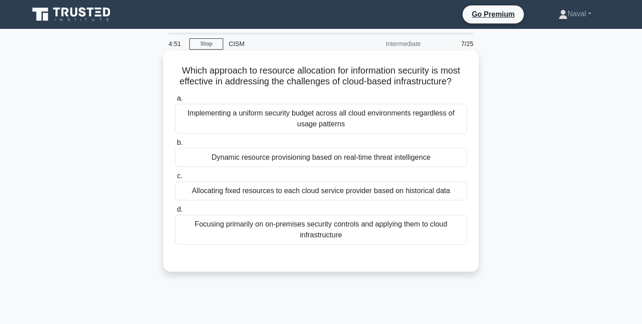
scroll to position [0, 0]
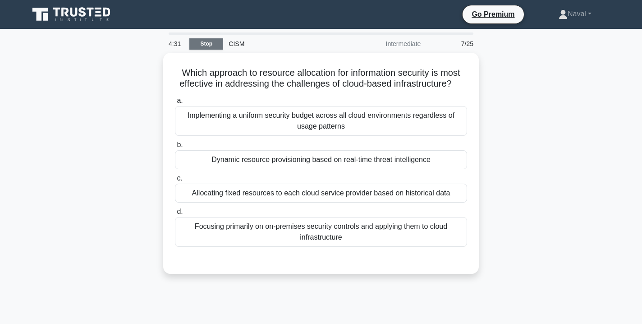
click at [206, 45] on link "Stop" at bounding box center [206, 43] width 34 height 11
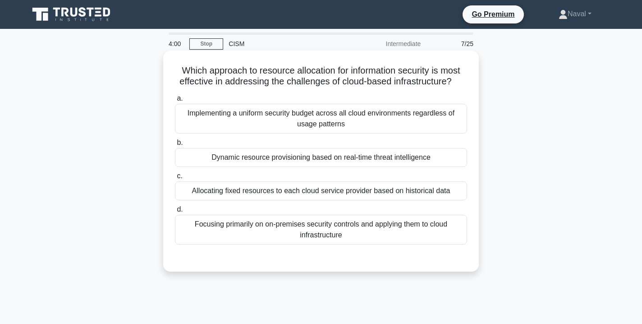
click at [267, 159] on div "Dynamic resource provisioning based on real-time threat intelligence" at bounding box center [321, 157] width 292 height 19
click at [175, 146] on input "b. Dynamic resource provisioning based on real-time threat intelligence" at bounding box center [175, 143] width 0 height 6
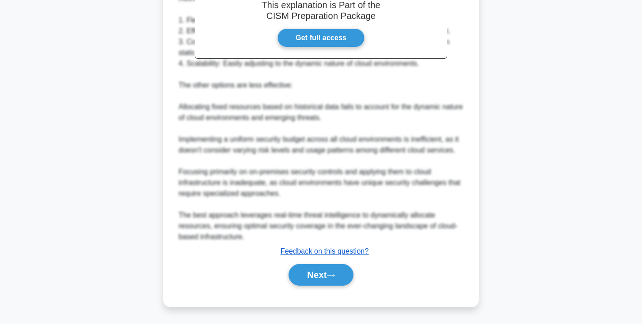
scroll to position [308, 0]
click at [311, 268] on button "Next" at bounding box center [321, 275] width 64 height 22
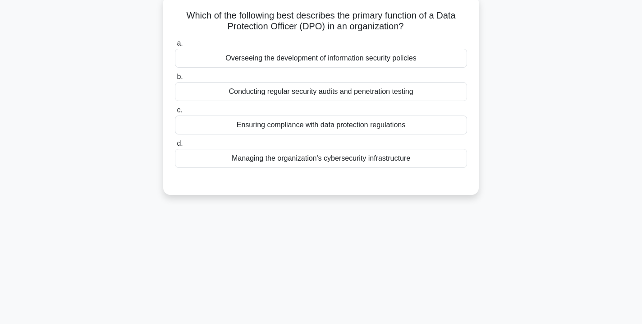
scroll to position [39, 0]
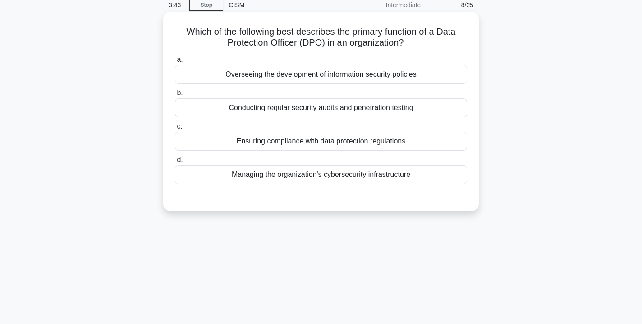
click at [285, 144] on div "Ensuring compliance with data protection regulations" at bounding box center [321, 141] width 292 height 19
click at [175, 129] on input "c. Ensuring compliance with data protection regulations" at bounding box center [175, 127] width 0 height 6
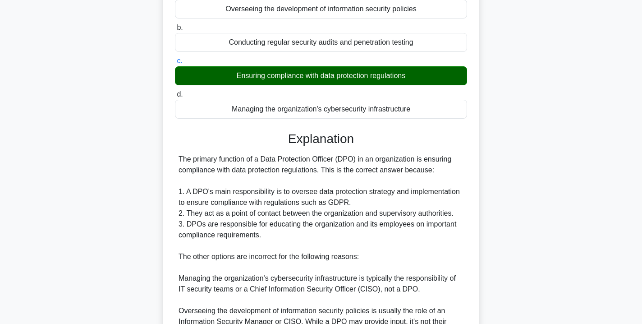
scroll to position [106, 0]
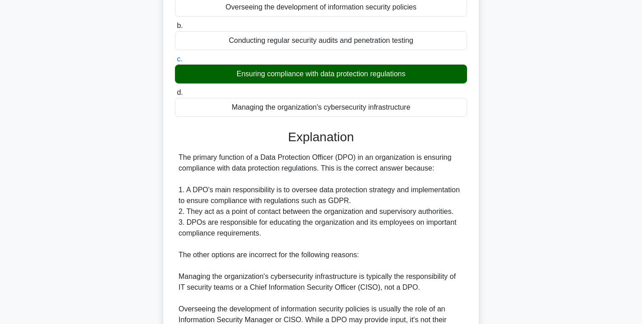
click at [278, 144] on h3 "Explanation" at bounding box center [320, 136] width 281 height 15
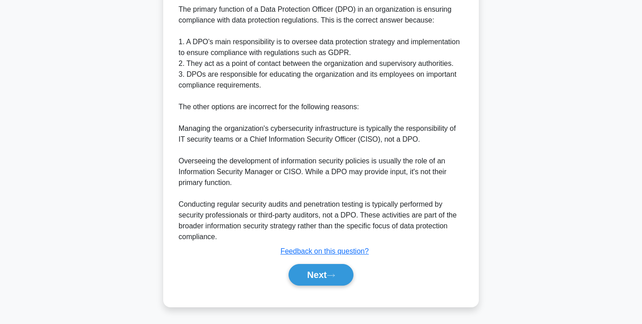
scroll to position [254, 0]
click at [320, 273] on button "Next" at bounding box center [321, 275] width 64 height 22
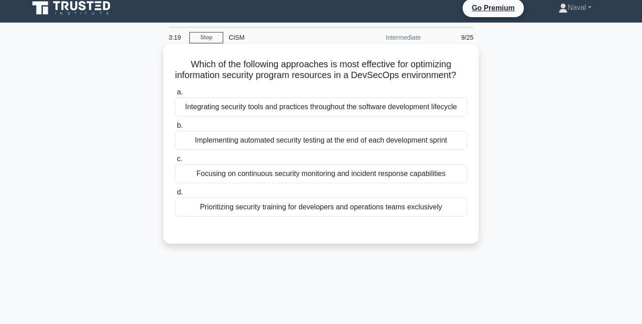
scroll to position [4, 0]
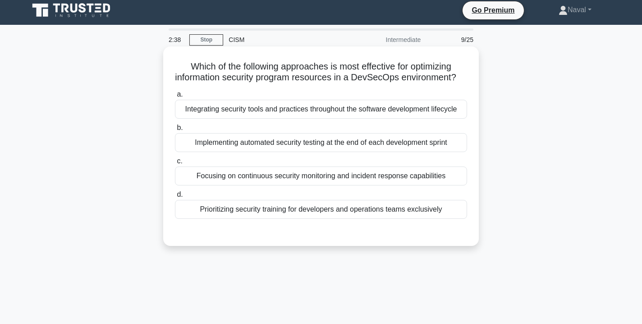
click at [332, 144] on div "Implementing automated security testing at the end of each development sprint" at bounding box center [321, 142] width 292 height 19
click at [175, 131] on input "b. Implementing automated security testing at the end of each development sprint" at bounding box center [175, 128] width 0 height 6
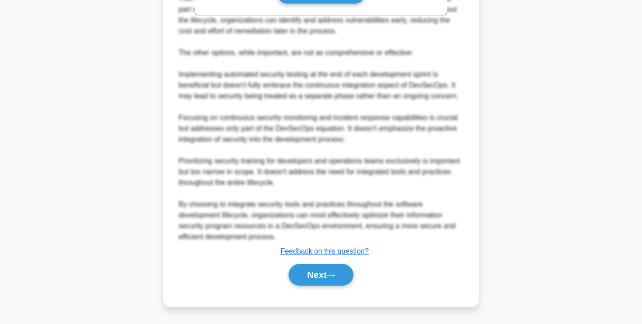
scroll to position [331, 0]
click at [327, 278] on button "Next" at bounding box center [321, 275] width 64 height 22
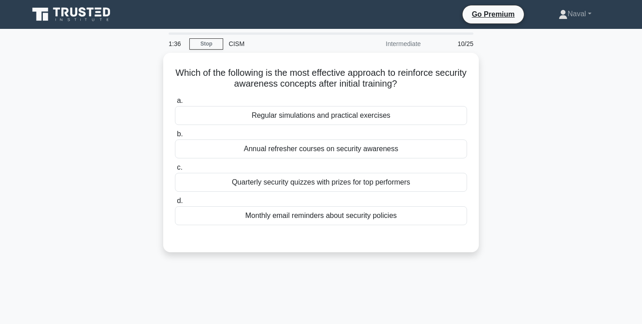
scroll to position [0, 0]
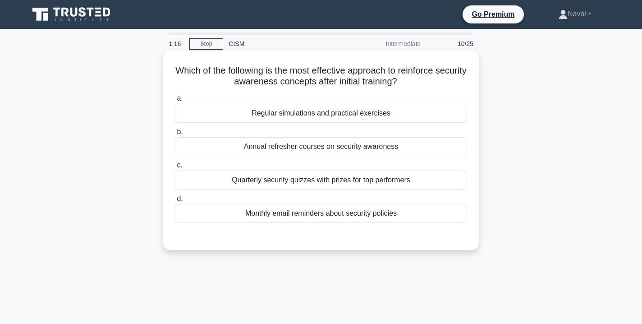
click at [352, 119] on div "Regular simulations and practical exercises" at bounding box center [321, 113] width 292 height 19
click at [175, 101] on input "a. Regular simulations and practical exercises" at bounding box center [175, 99] width 0 height 6
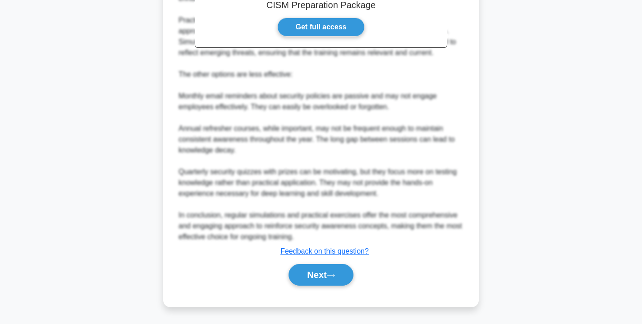
scroll to position [297, 0]
click at [327, 280] on button "Next" at bounding box center [321, 275] width 64 height 22
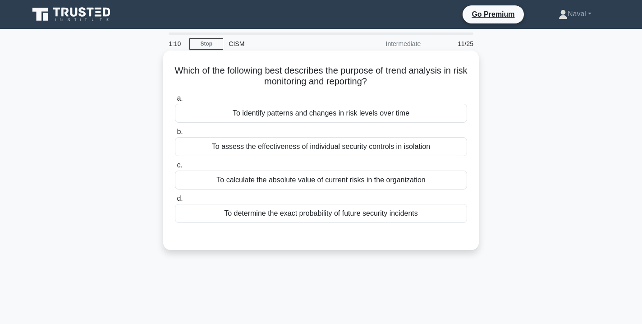
scroll to position [0, 0]
click at [348, 115] on div "To identify patterns and changes in risk levels over time" at bounding box center [321, 113] width 292 height 19
click at [175, 101] on input "a. To identify patterns and changes in risk levels over time" at bounding box center [175, 99] width 0 height 6
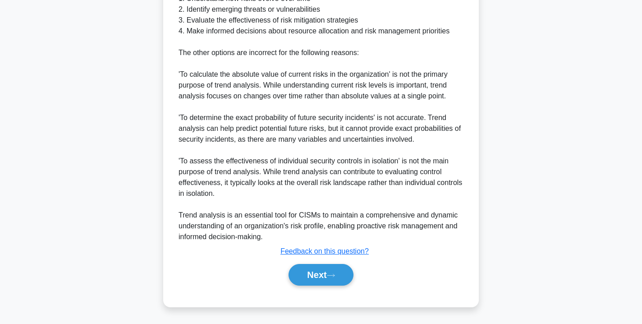
scroll to position [330, 0]
click at [339, 275] on button "Next" at bounding box center [321, 275] width 64 height 22
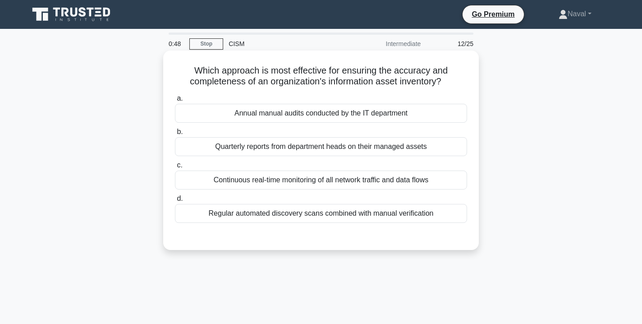
scroll to position [0, 0]
click at [287, 216] on div "Regular automated discovery scans combined with manual verification" at bounding box center [321, 213] width 292 height 19
click at [175, 202] on input "d. Regular automated discovery scans combined with manual verification" at bounding box center [175, 199] width 0 height 6
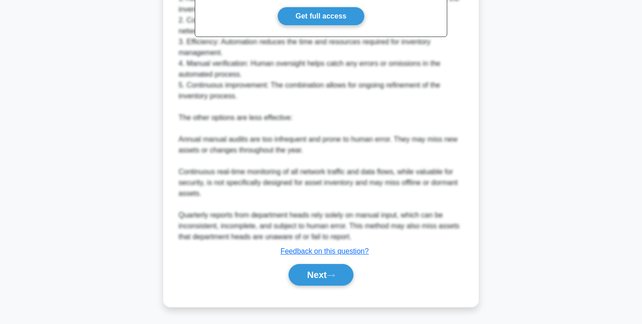
scroll to position [308, 0]
click at [312, 276] on button "Next" at bounding box center [321, 275] width 64 height 22
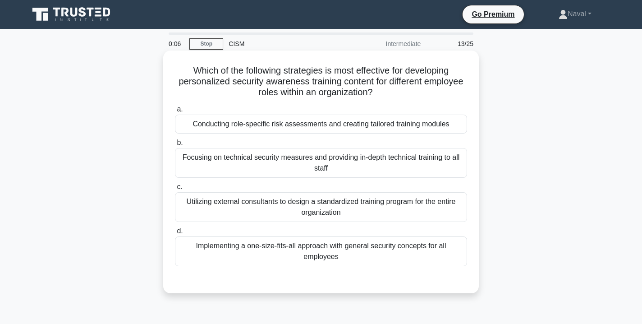
scroll to position [0, 0]
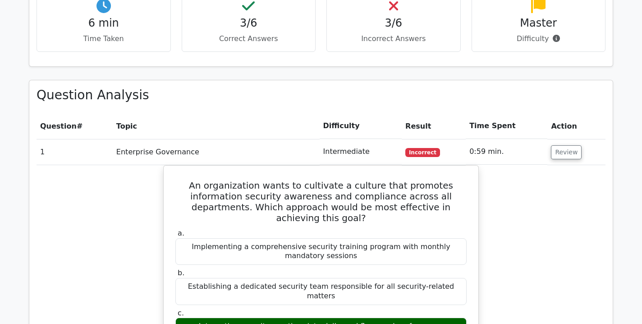
scroll to position [578, 0]
